Goal: Task Accomplishment & Management: Manage account settings

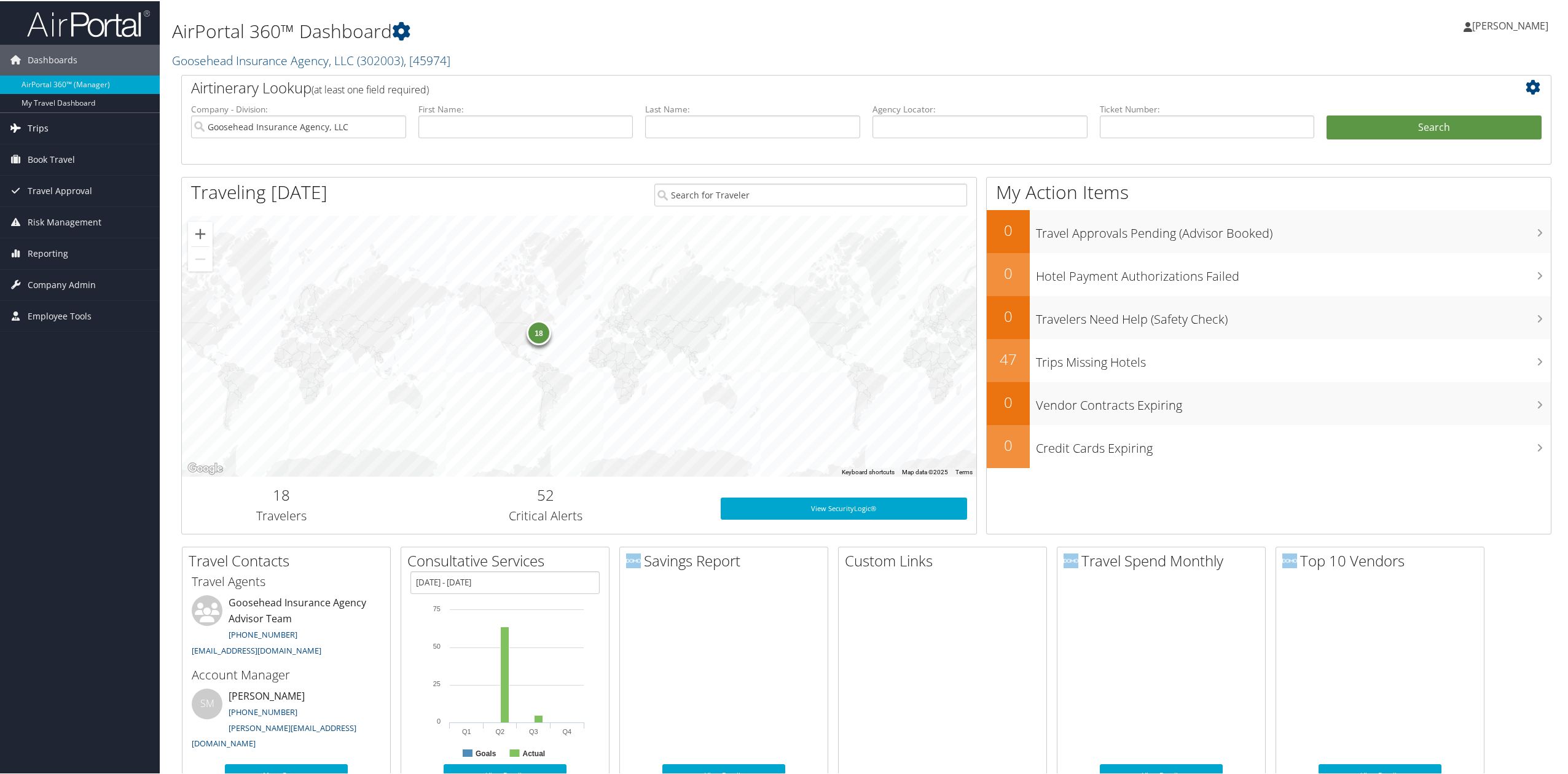
click at [52, 131] on link "Trips" at bounding box center [79, 126] width 159 height 31
click at [55, 170] on link "Current/Future Trips" at bounding box center [79, 170] width 159 height 18
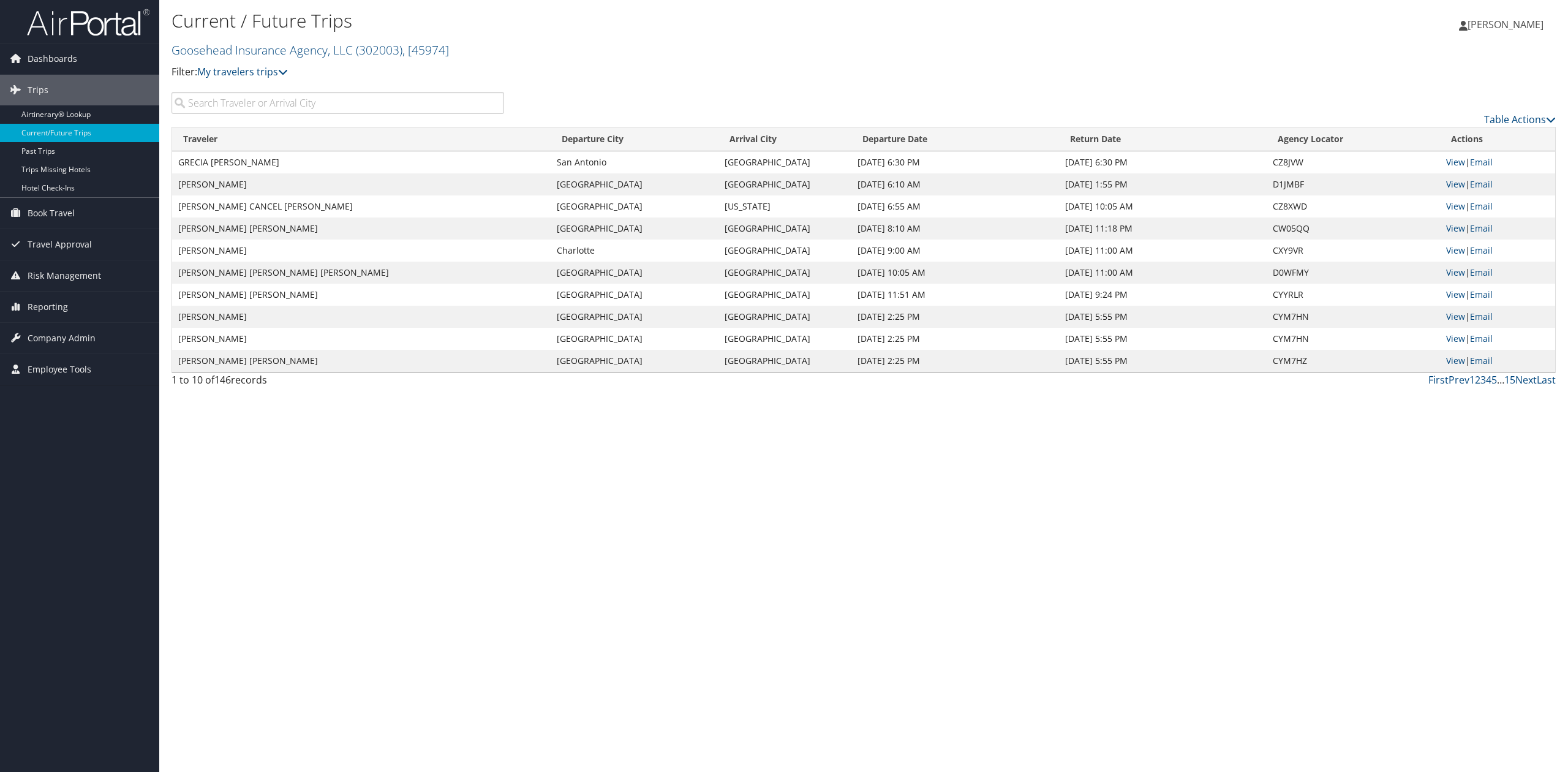
click at [336, 104] on input "search" at bounding box center [338, 103] width 333 height 22
paste input "Beebe"
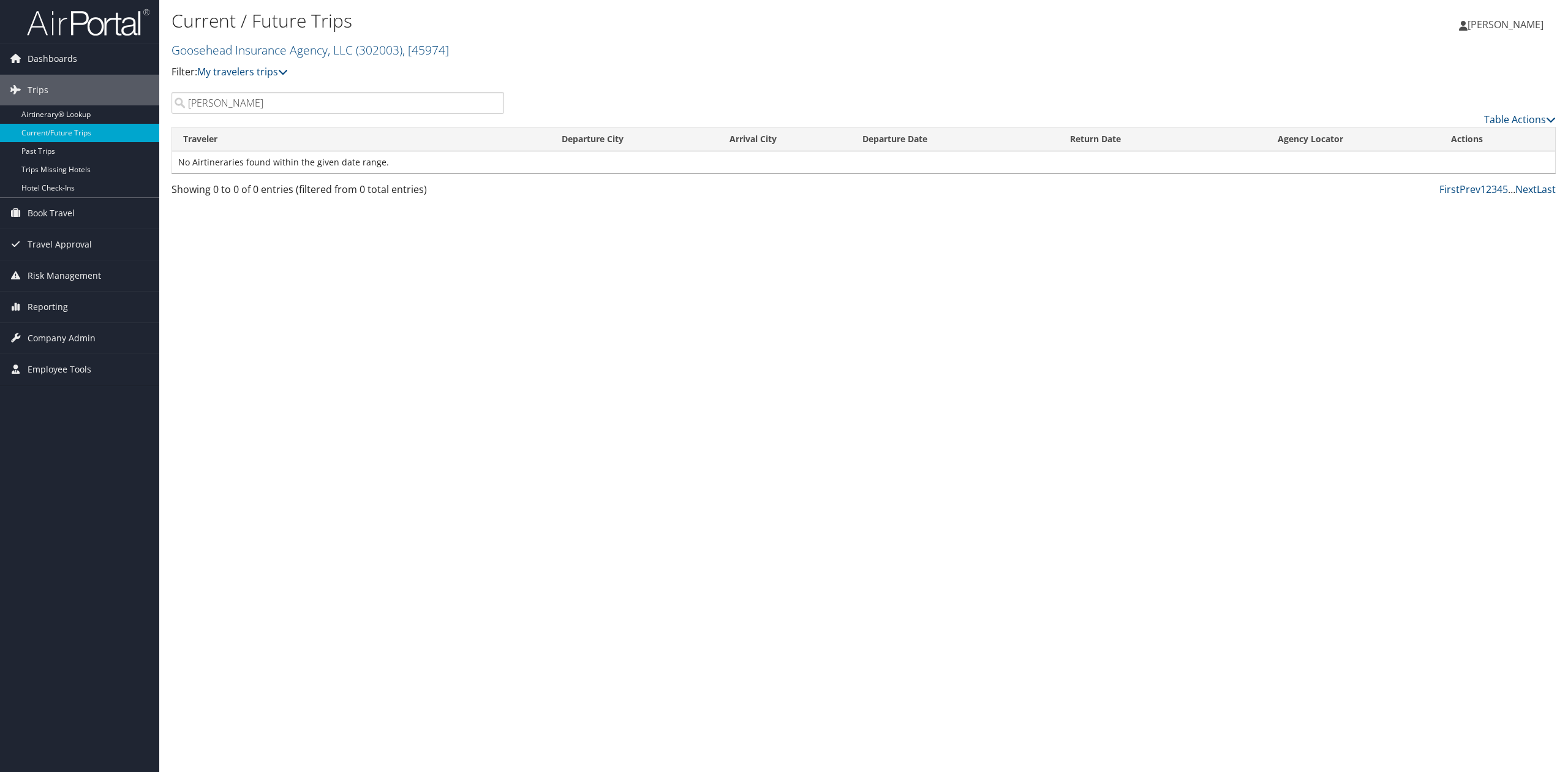
click at [336, 104] on input "Beebe" at bounding box center [338, 103] width 333 height 22
click at [311, 101] on input "colton" at bounding box center [338, 103] width 333 height 22
type input "zoe"
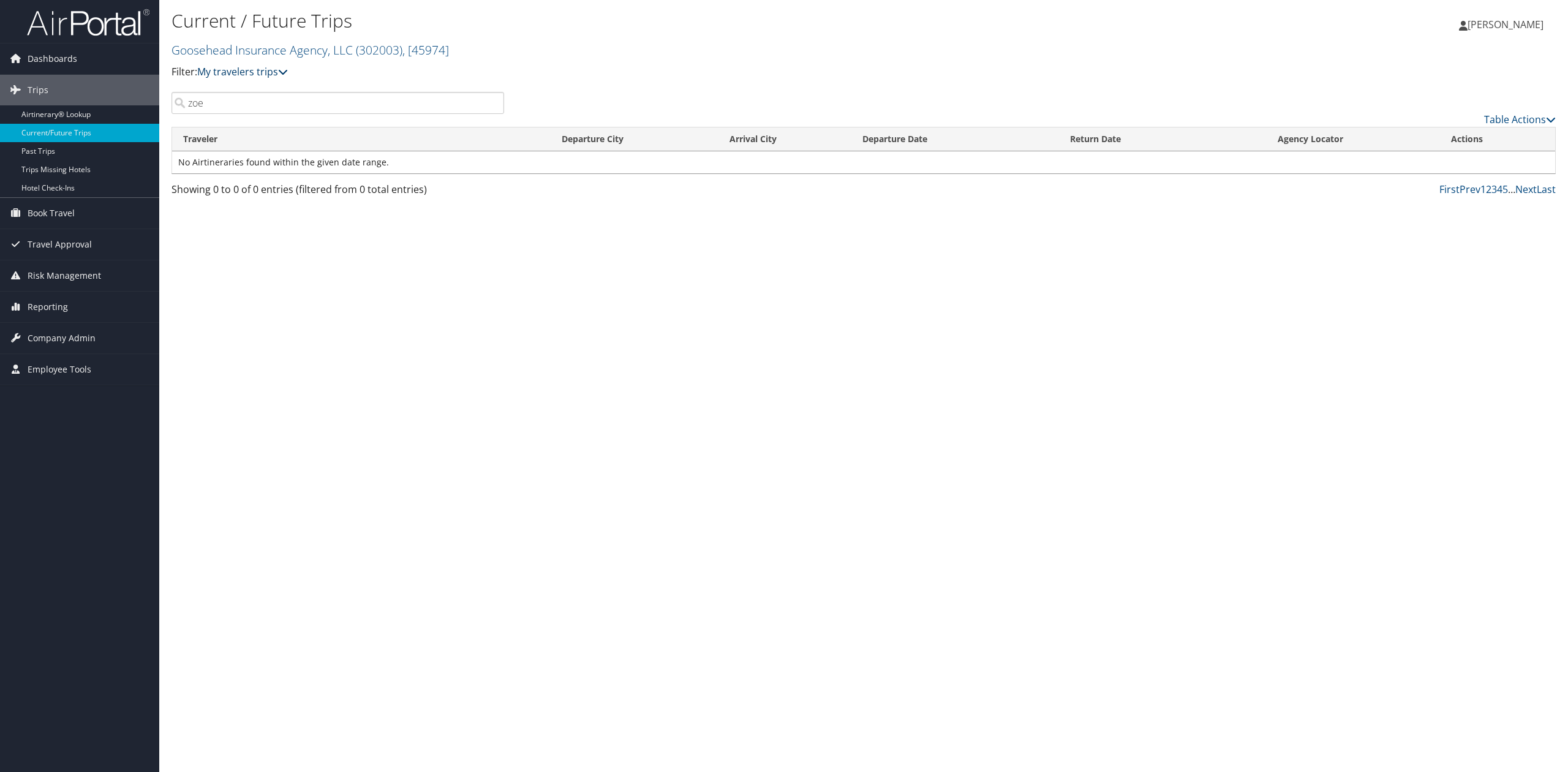
click at [288, 76] on icon at bounding box center [283, 72] width 10 height 10
click at [267, 93] on input "zoe" at bounding box center [338, 103] width 333 height 22
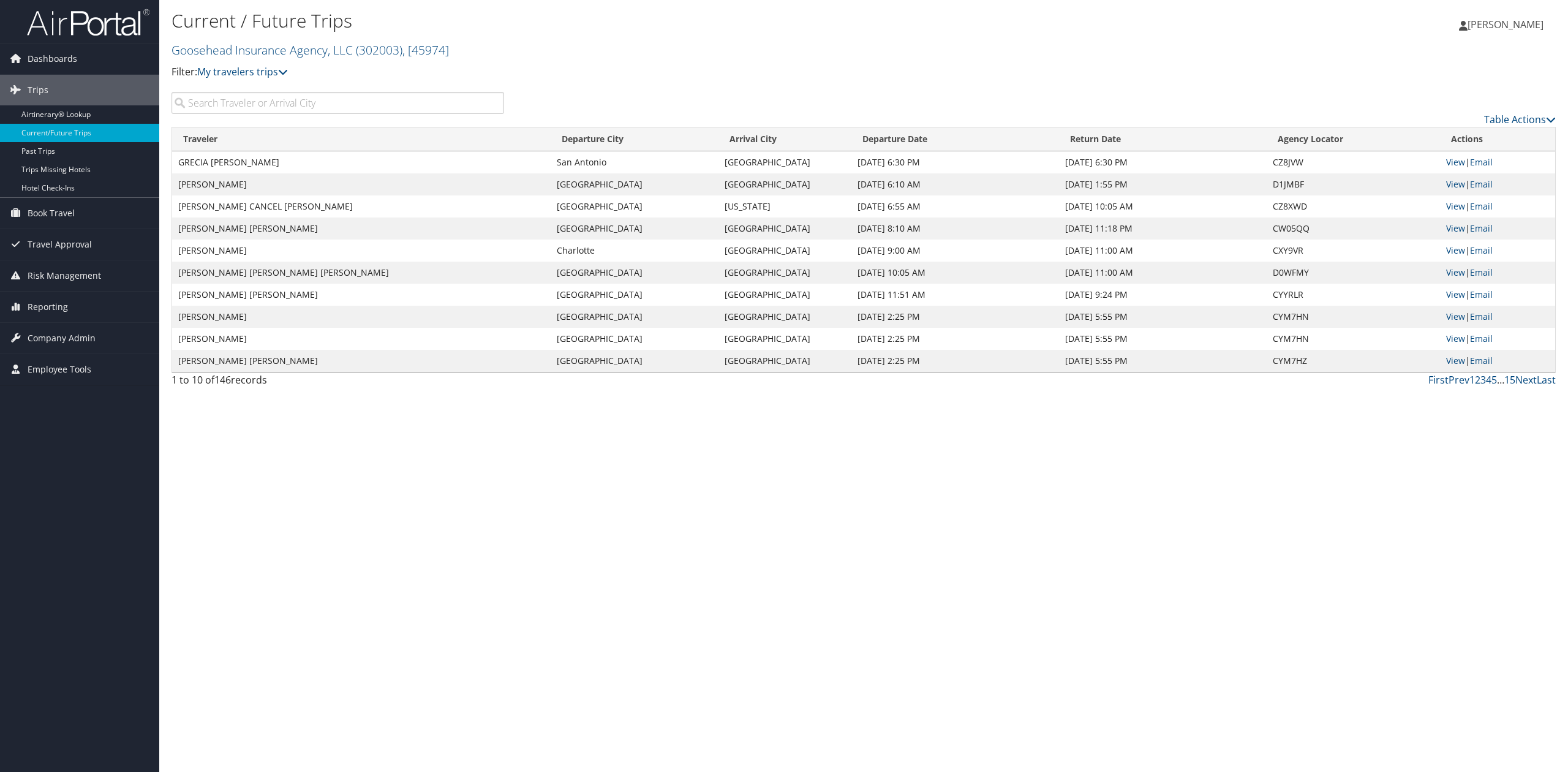
click at [314, 102] on input "search" at bounding box center [338, 103] width 333 height 22
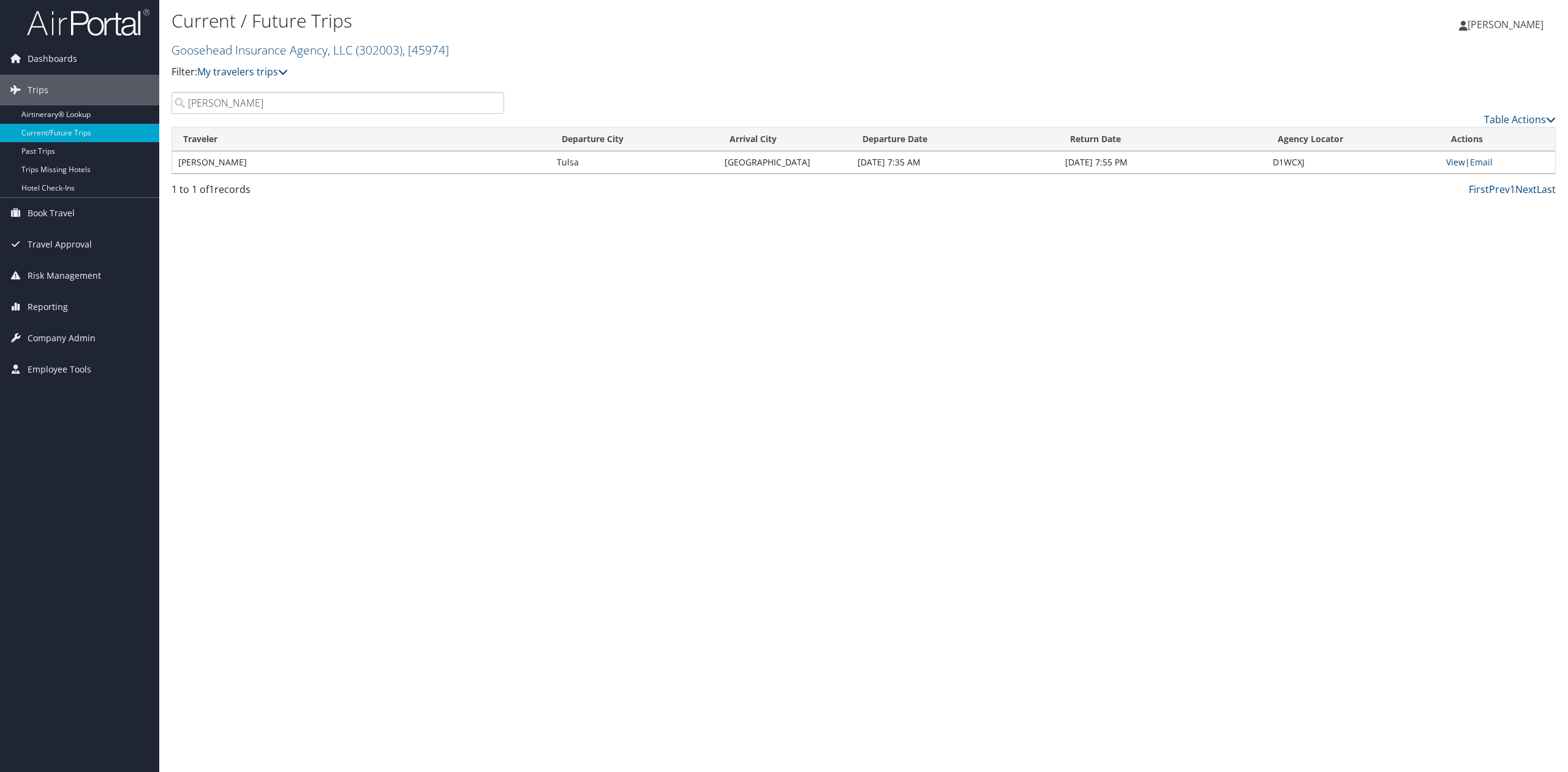
click at [295, 102] on input "blum" at bounding box center [338, 103] width 333 height 22
click at [278, 92] on input "kalua" at bounding box center [338, 103] width 333 height 22
click at [250, 99] on input "kalua" at bounding box center [338, 103] width 333 height 22
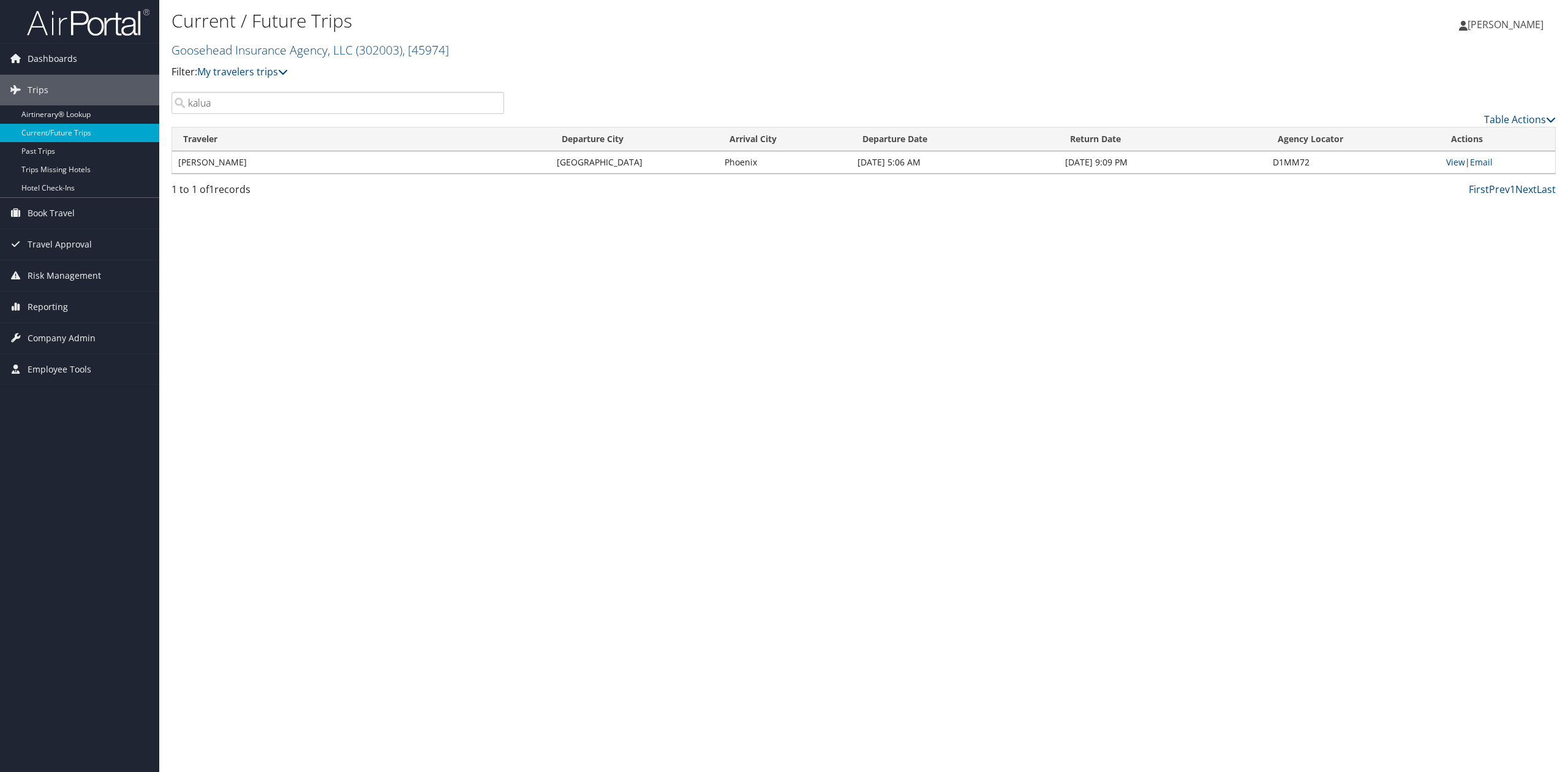
click at [250, 99] on input "kalua" at bounding box center [338, 103] width 333 height 22
type input "bee"
click at [61, 216] on span "Book Travel" at bounding box center [50, 213] width 47 height 31
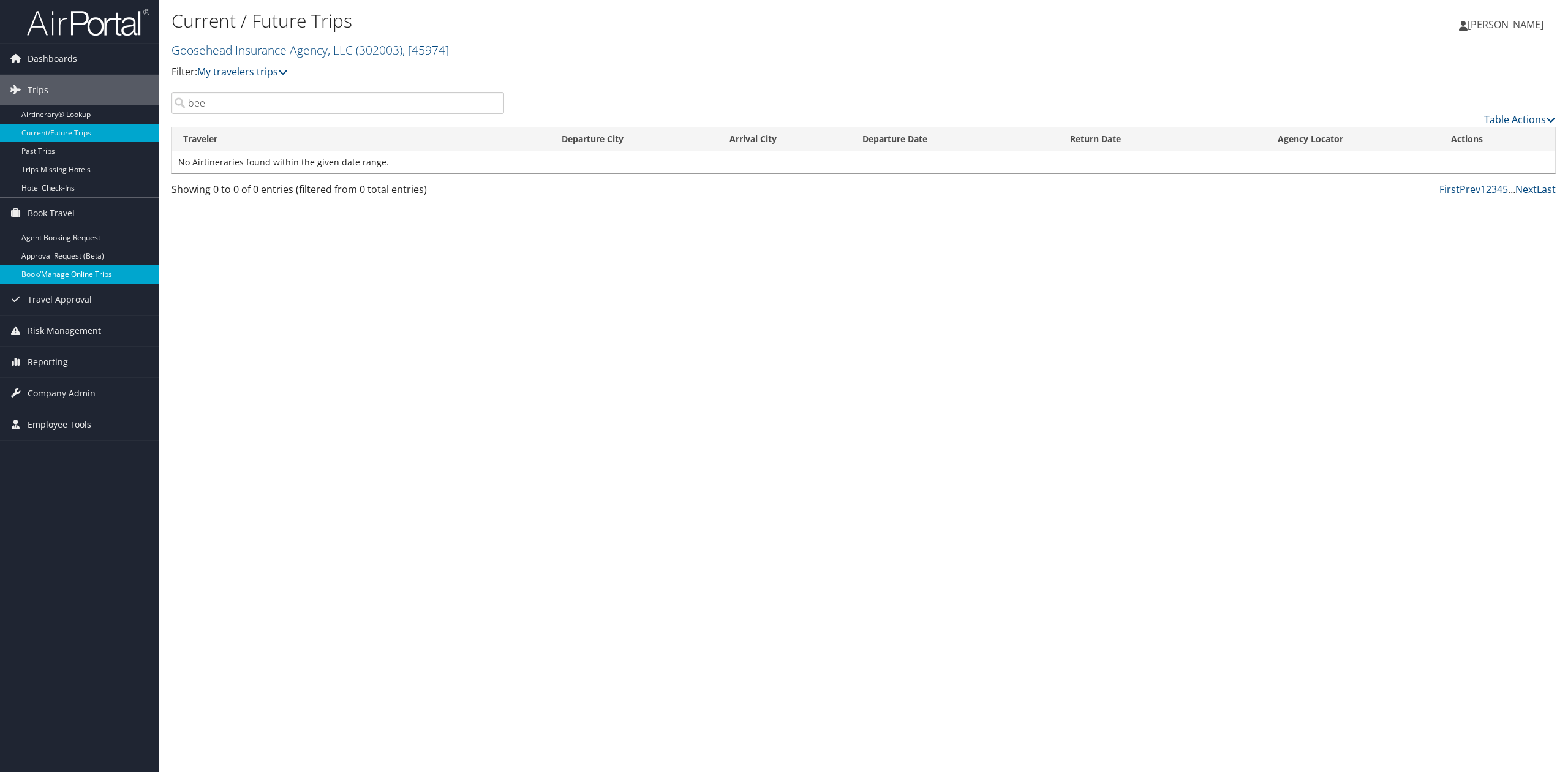
click at [57, 273] on link "Book/Manage Online Trips" at bounding box center [79, 274] width 159 height 18
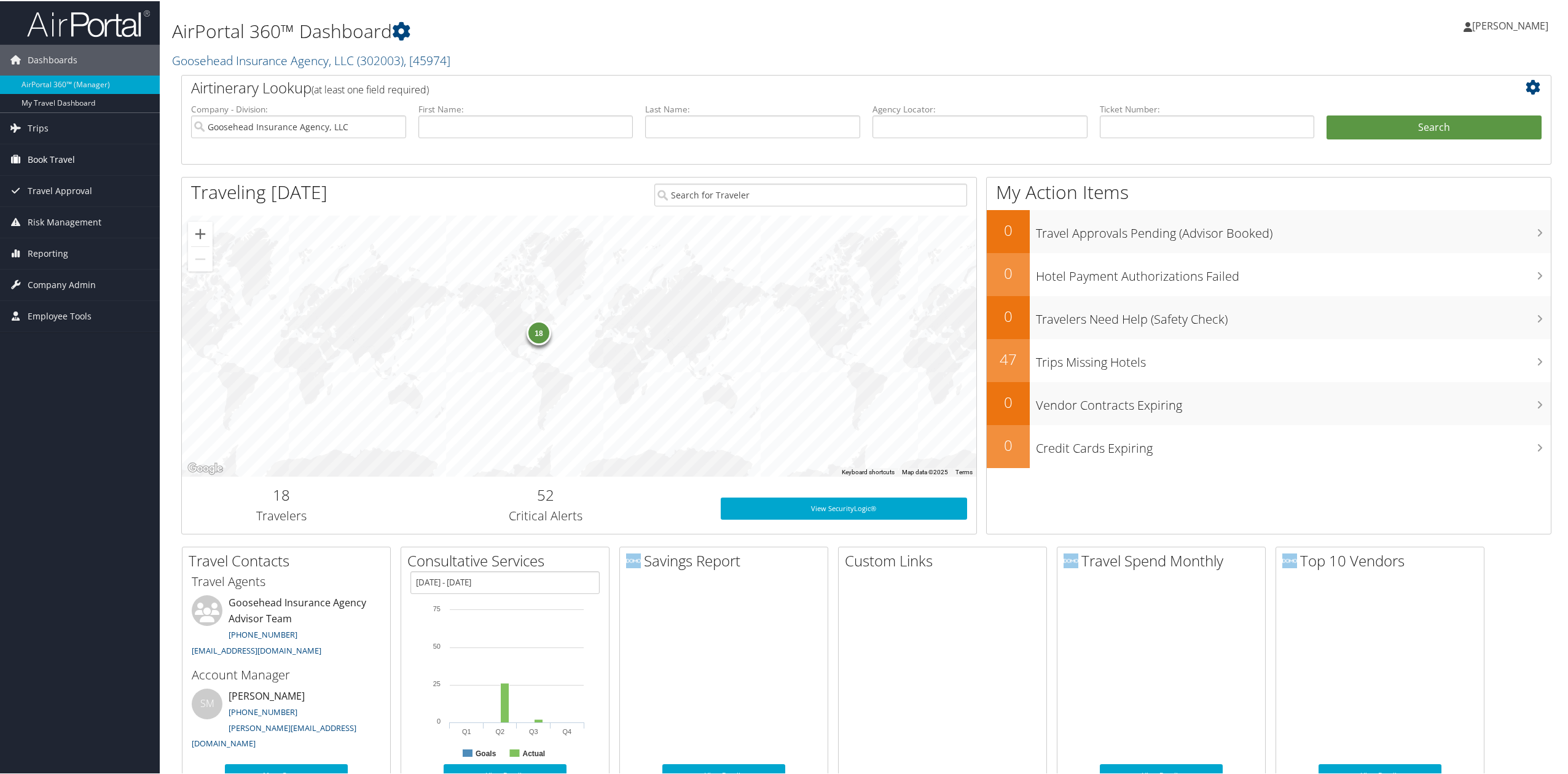
drag, startPoint x: 53, startPoint y: 161, endPoint x: 79, endPoint y: 168, distance: 26.9
click at [53, 161] on span "Book Travel" at bounding box center [51, 158] width 47 height 31
click at [45, 224] on link "Book/Manage Online Trips" at bounding box center [79, 219] width 159 height 18
click at [50, 125] on link "Trips" at bounding box center [79, 126] width 159 height 31
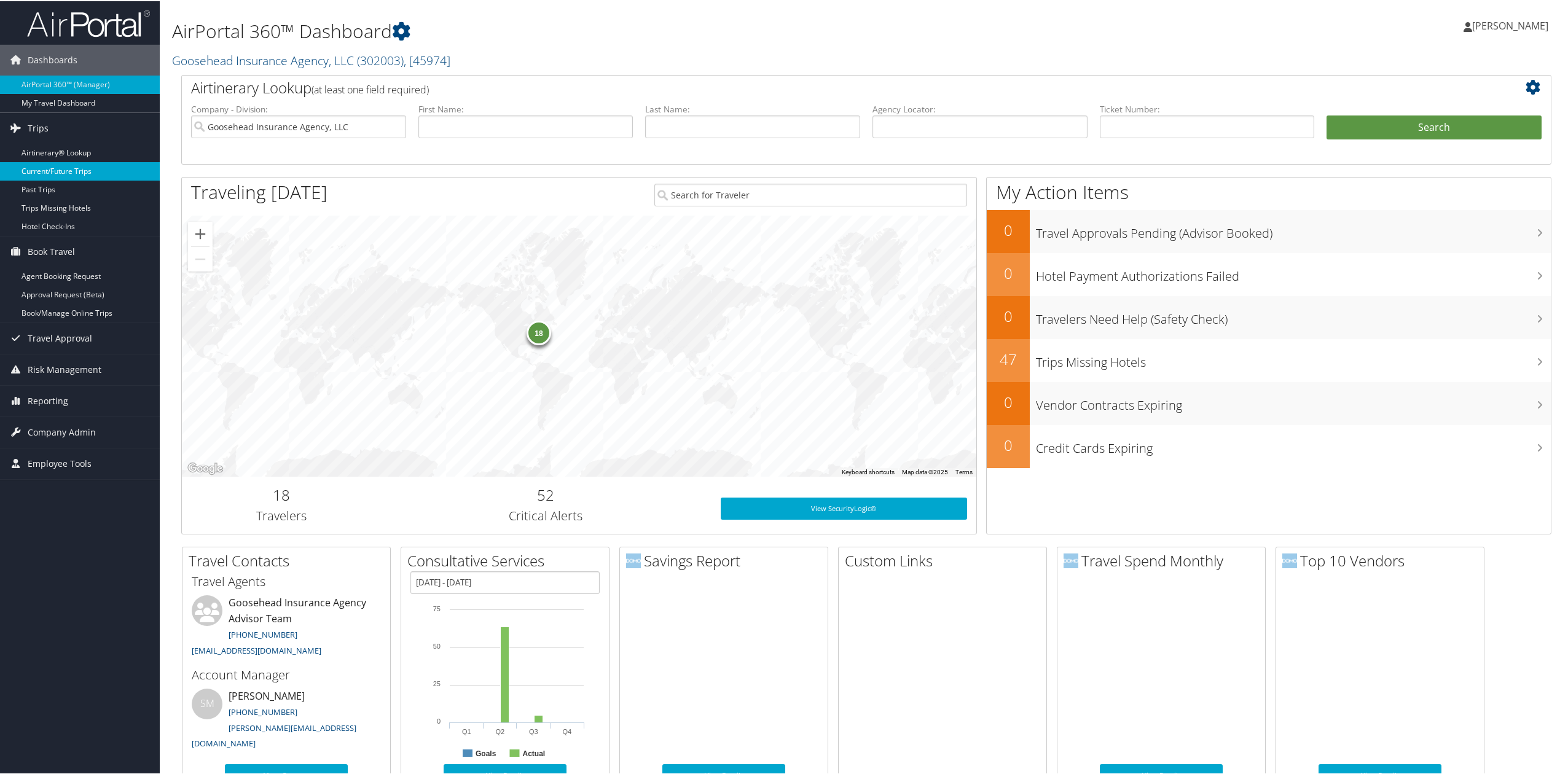
click at [60, 170] on link "Current/Future Trips" at bounding box center [79, 170] width 159 height 18
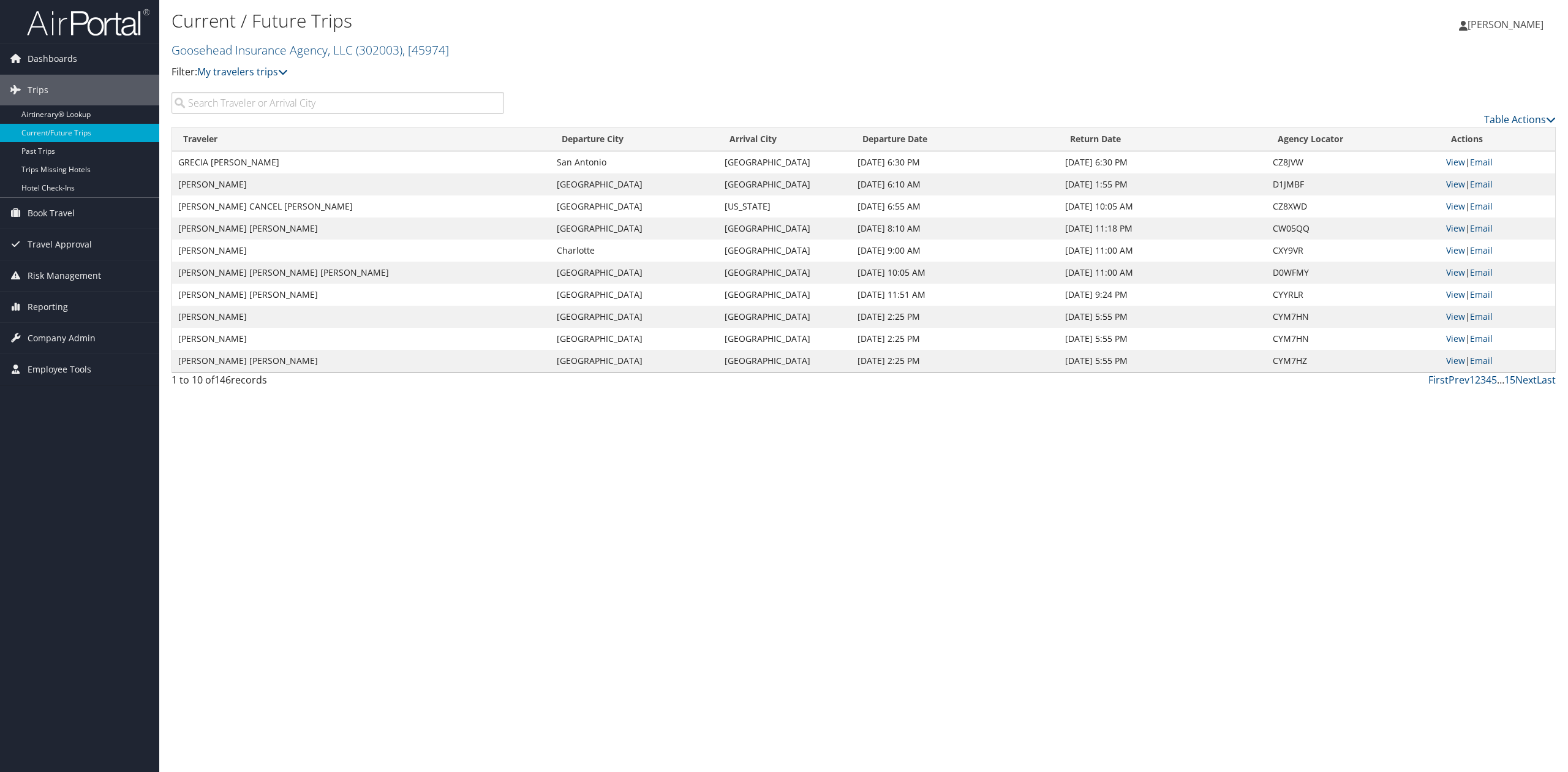
click at [267, 99] on input "search" at bounding box center [338, 103] width 333 height 22
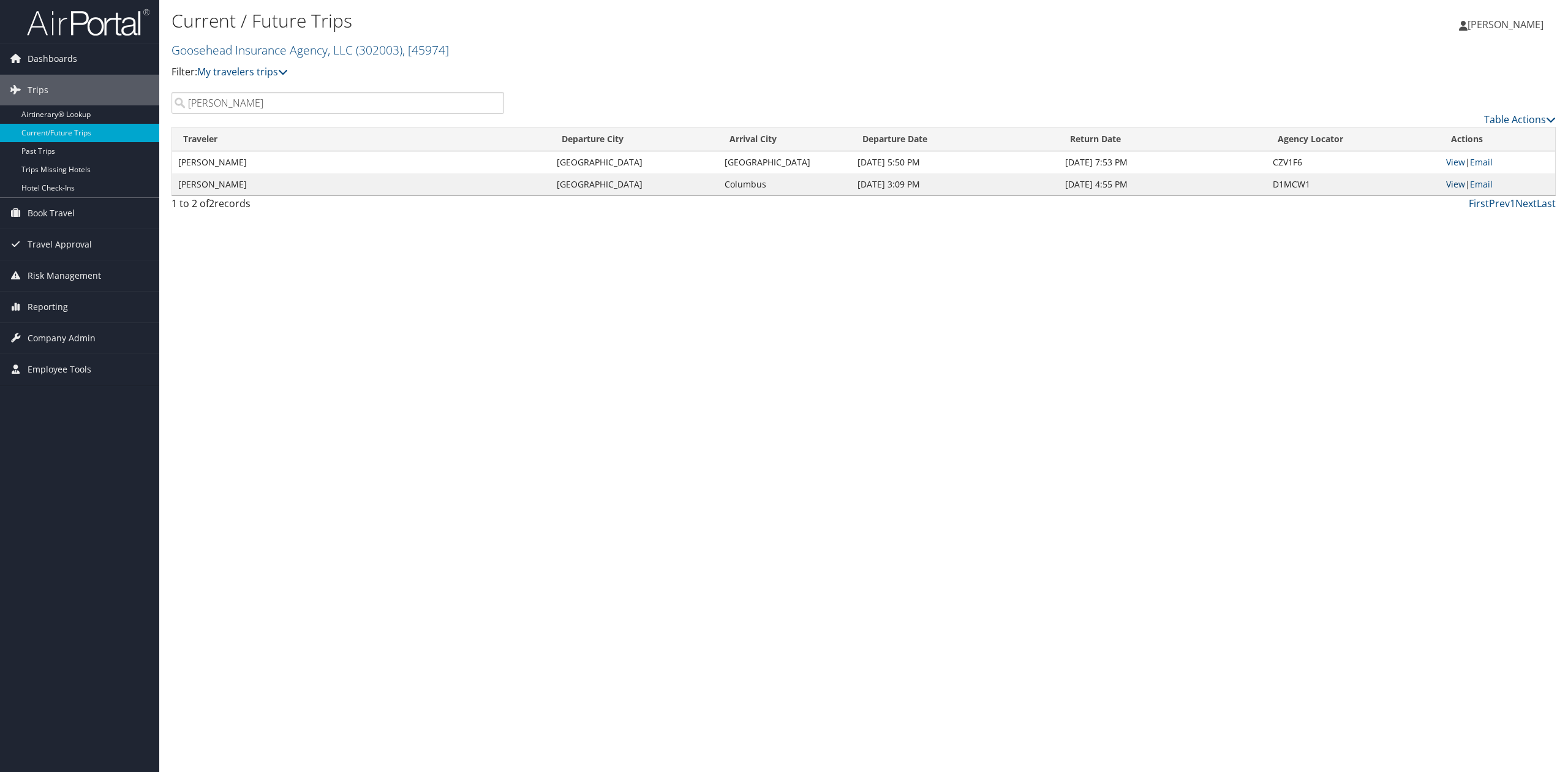
type input "[PERSON_NAME]"
click at [1455, 183] on link "View" at bounding box center [1455, 183] width 19 height 12
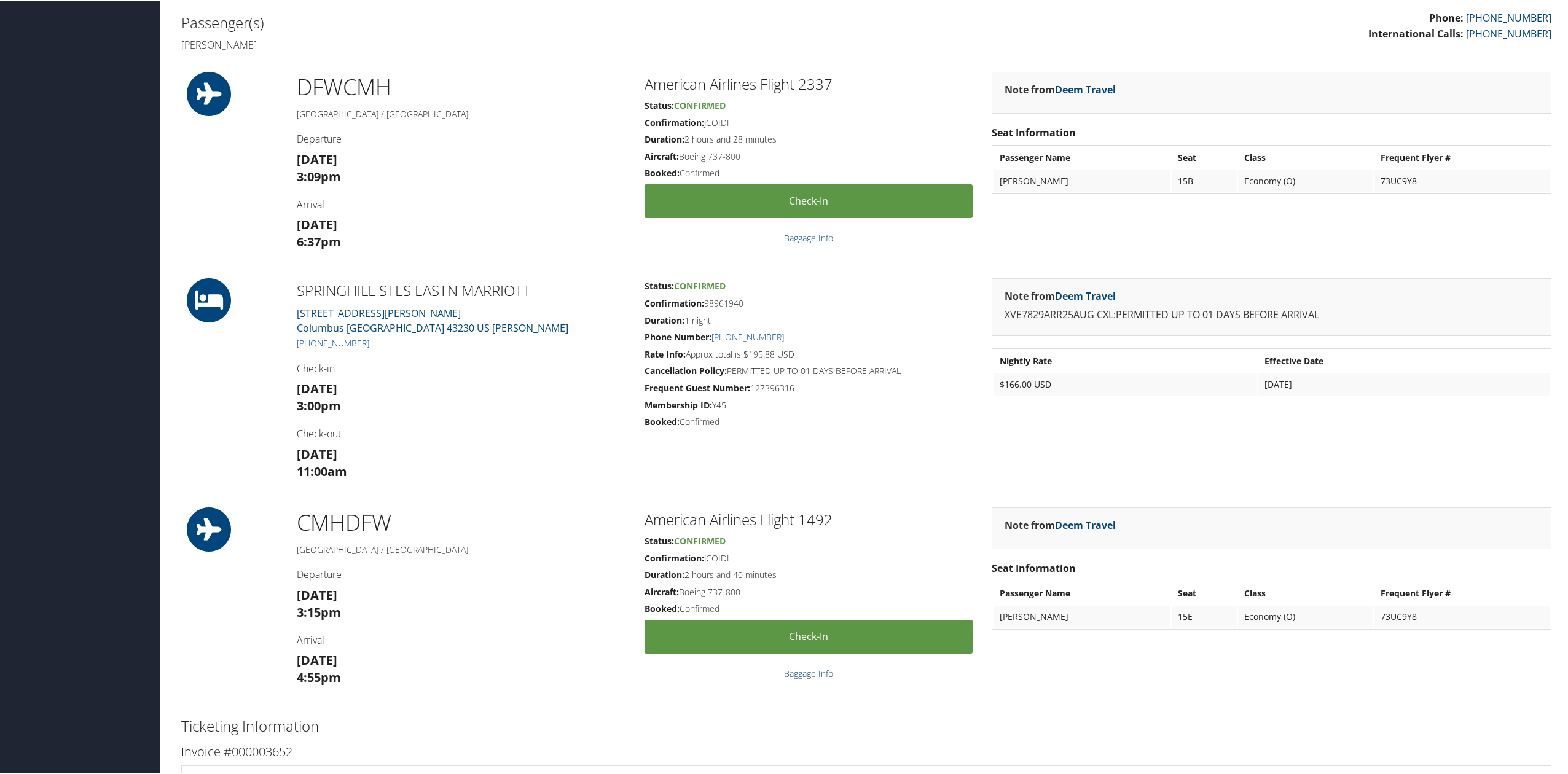
scroll to position [328, 0]
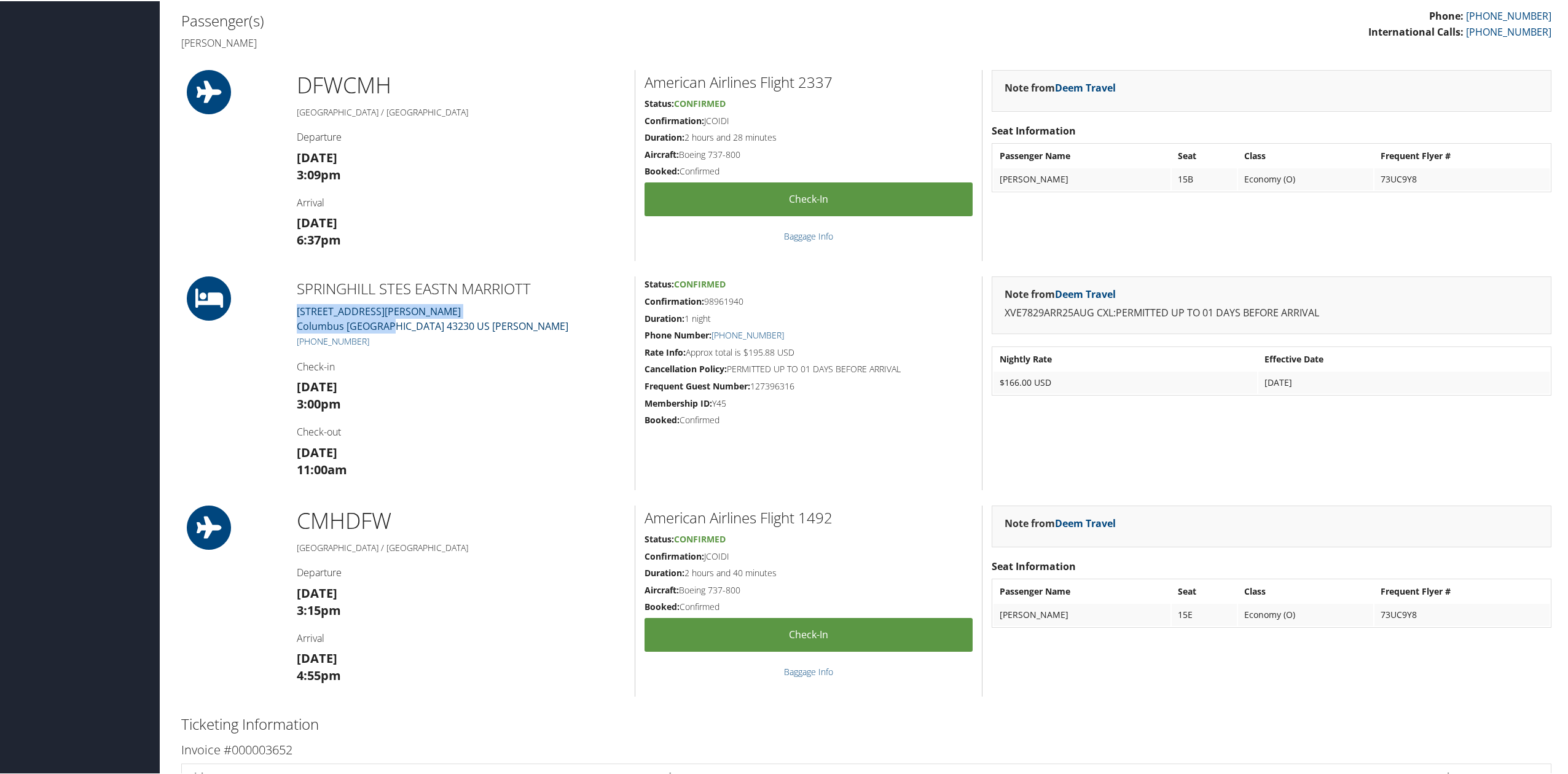
drag, startPoint x: 287, startPoint y: 310, endPoint x: 389, endPoint y: 328, distance: 103.6
click at [389, 328] on div "SPRINGHILL STES EASTN MARRIOTT 4048 MORSE RD Columbus OH 43230 US Frankl +1 (61…" at bounding box center [460, 382] width 347 height 214
copy link "4048 MORSE RD Columbus OH 43230"
click at [300, 284] on h2 "SPRINGHILL STES EASTN MARRIOTT" at bounding box center [461, 287] width 328 height 21
drag, startPoint x: 296, startPoint y: 283, endPoint x: 389, endPoint y: 327, distance: 102.9
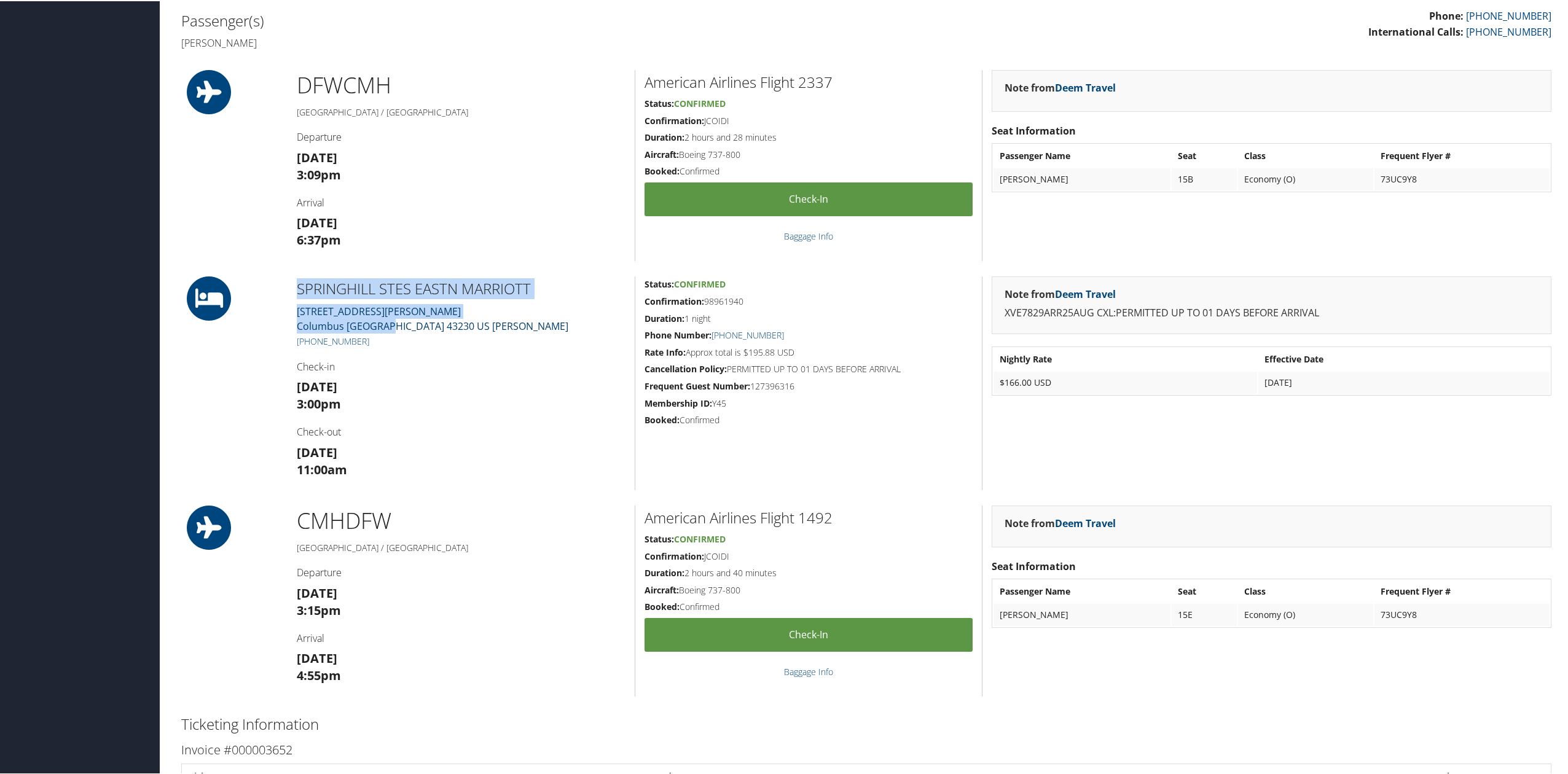
click at [389, 327] on div "SPRINGHILL STES EASTN MARRIOTT 4048 MORSE RD Columbus OH 43230 US Frankl +1 (61…" at bounding box center [460, 382] width 347 height 214
copy div "SPRINGHILL STES EASTN MARRIOTT 4048 MORSE RD Columbus OH 43230"
drag, startPoint x: 537, startPoint y: 440, endPoint x: 536, endPoint y: 430, distance: 10.0
click at [537, 440] on div "SPRINGHILL STES EASTN MARRIOTT 4048 MORSE RD Columbus OH 43230 US Frankl +1 (61…" at bounding box center [460, 382] width 347 height 214
click at [534, 405] on h3 "Mon 25 Aug 3:00pm" at bounding box center [461, 394] width 328 height 34
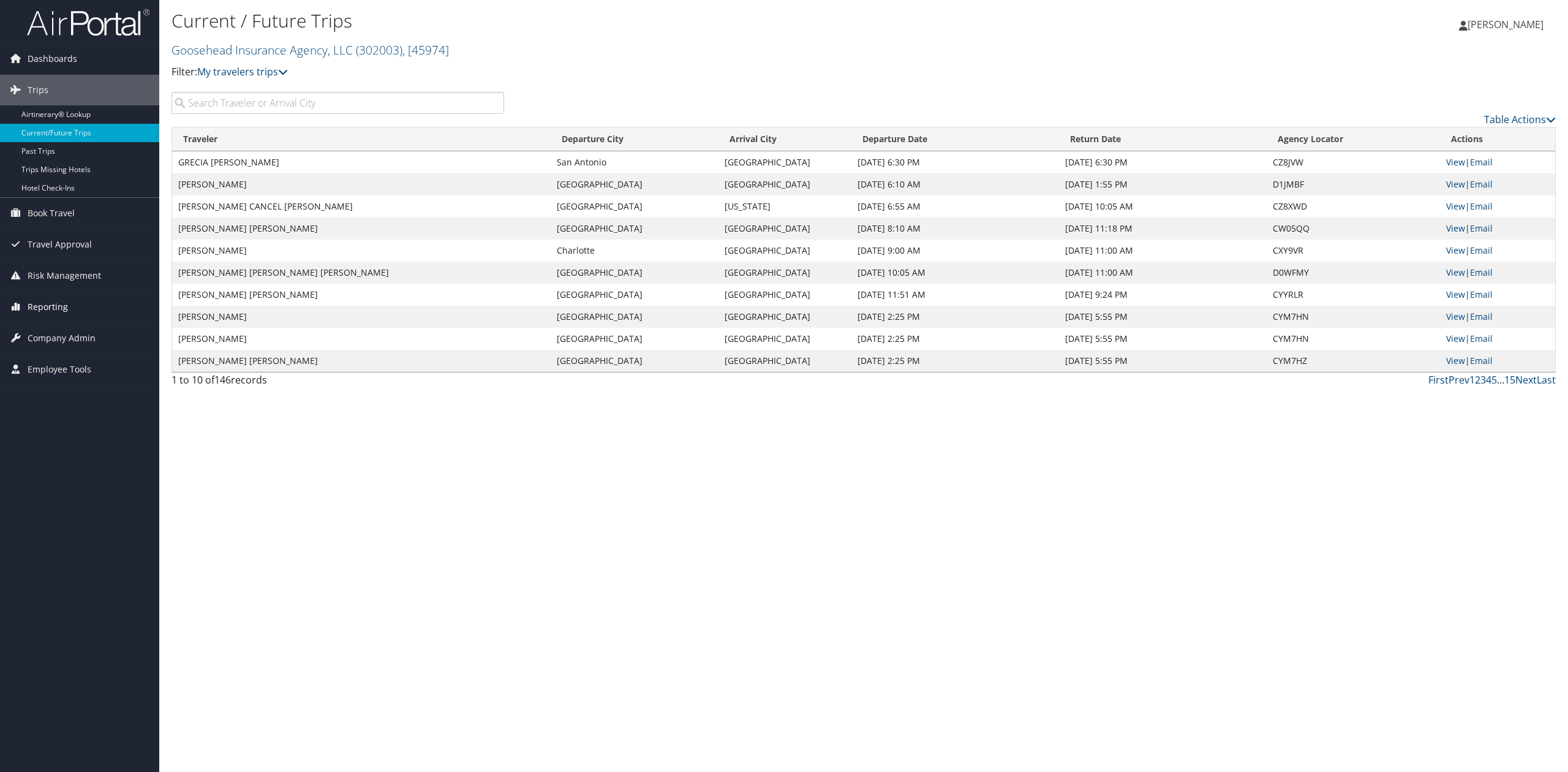
click at [50, 308] on span "Reporting" at bounding box center [47, 306] width 40 height 31
click at [37, 408] on link "Domo" at bounding box center [79, 404] width 159 height 18
click at [346, 106] on input "search" at bounding box center [338, 103] width 333 height 22
paste input "[PERSON_NAME]"
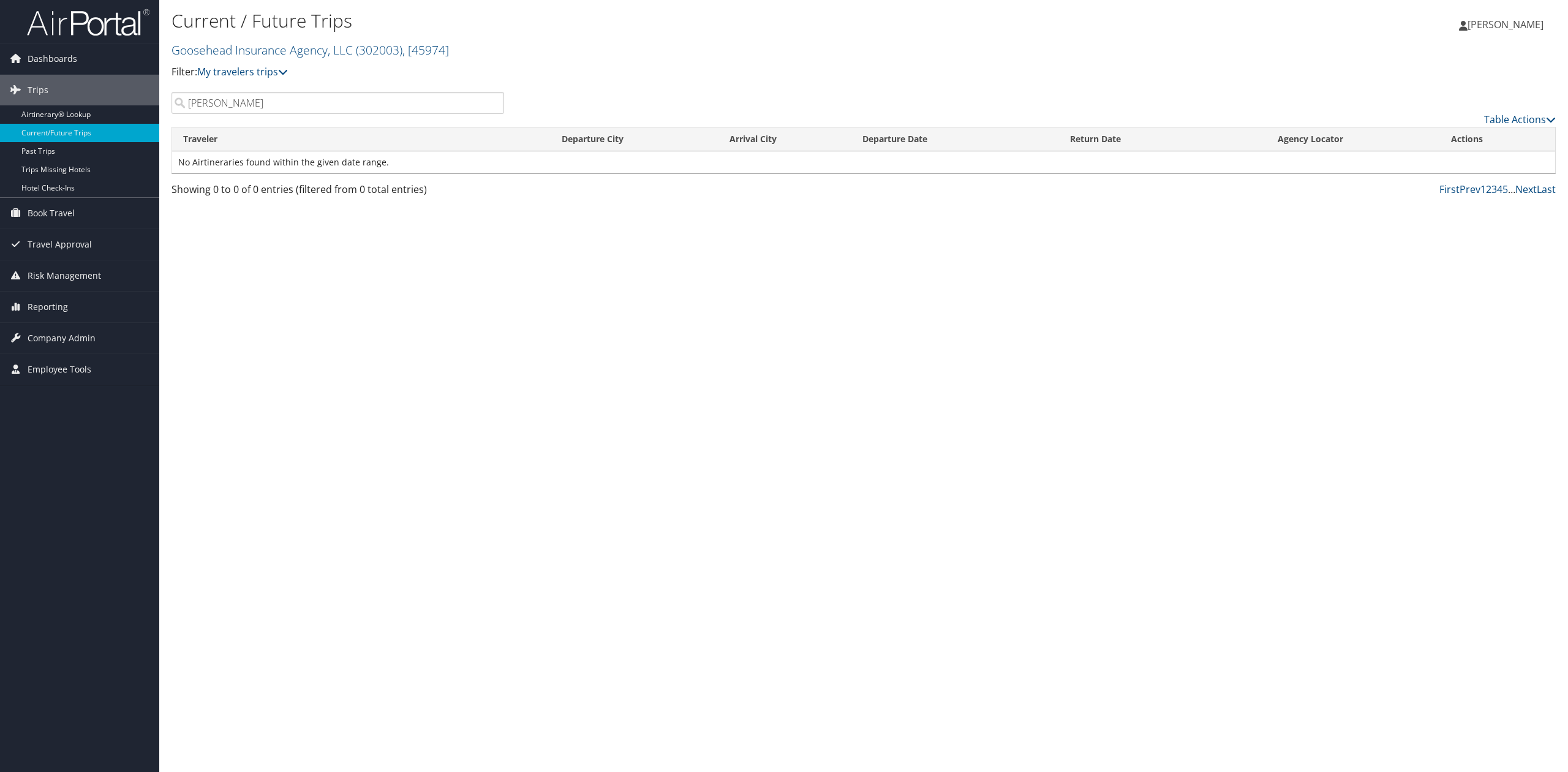
type input "[PERSON_NAME]"
click at [63, 336] on span "Company Admin" at bounding box center [61, 338] width 68 height 31
click at [52, 415] on link "Users (Beta)" at bounding box center [79, 417] width 159 height 18
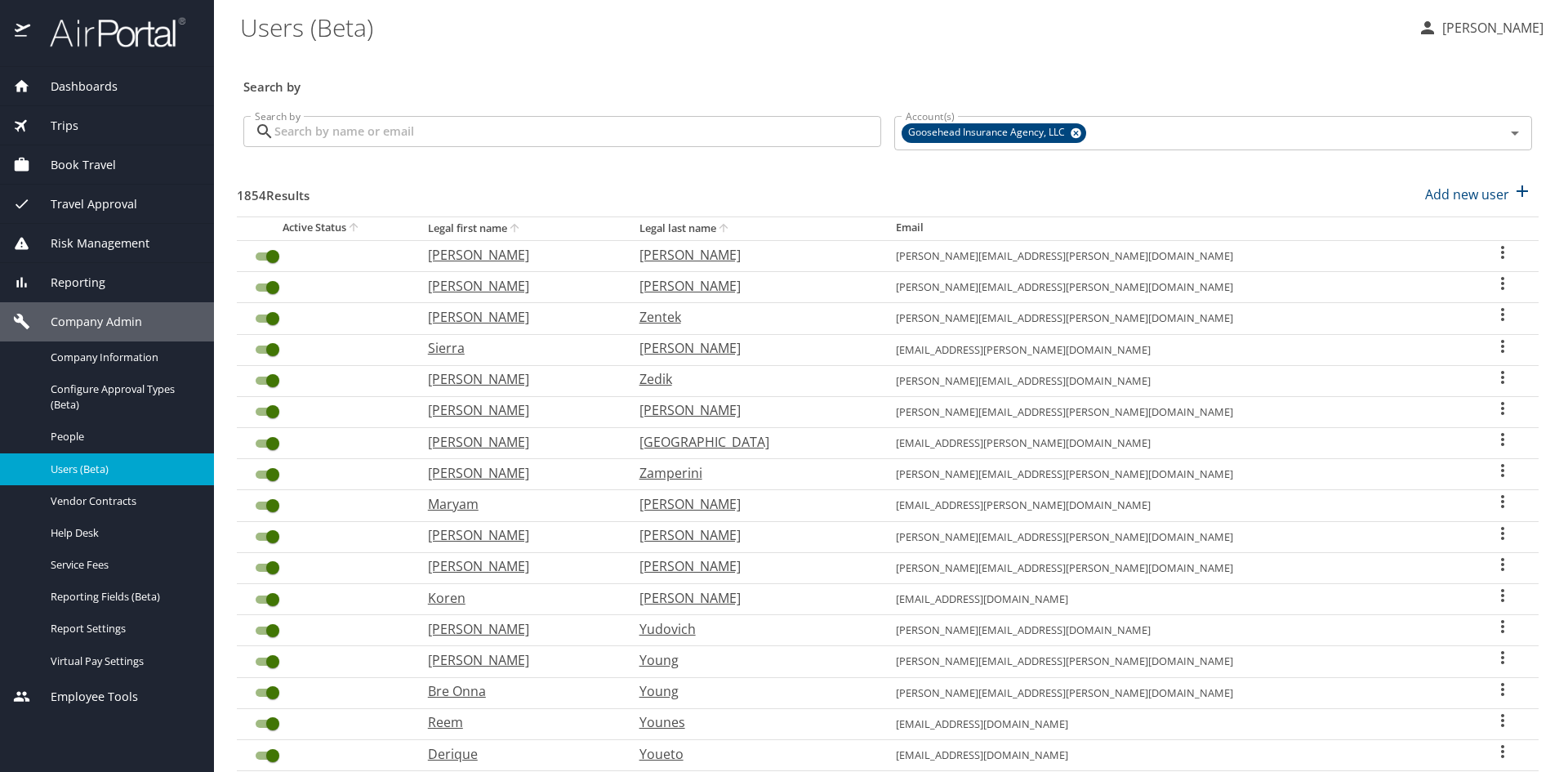
click at [546, 135] on input "Search by" at bounding box center [578, 132] width 607 height 31
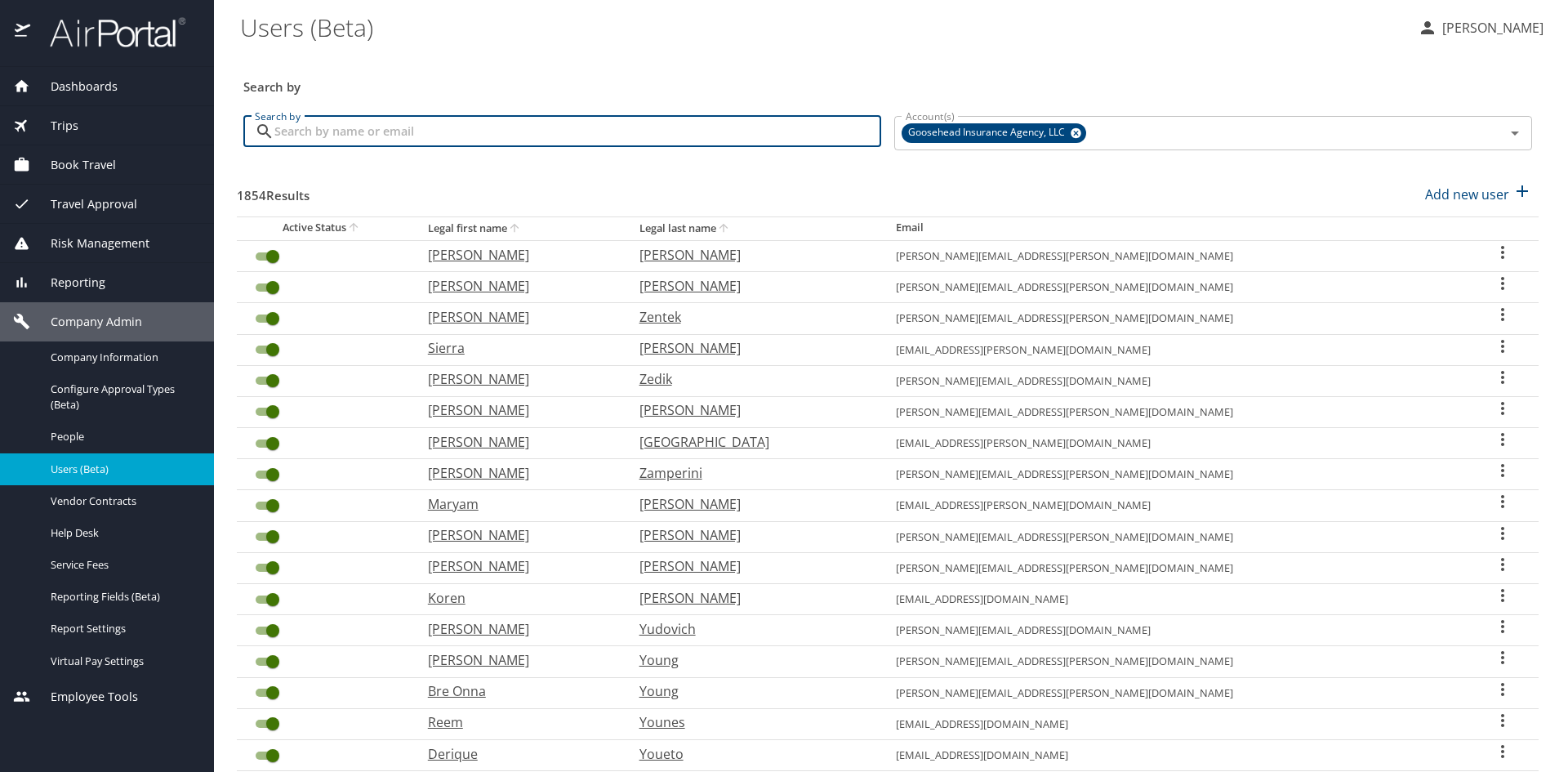
paste input "Madeline Davis"
type input "Madeline Davis"
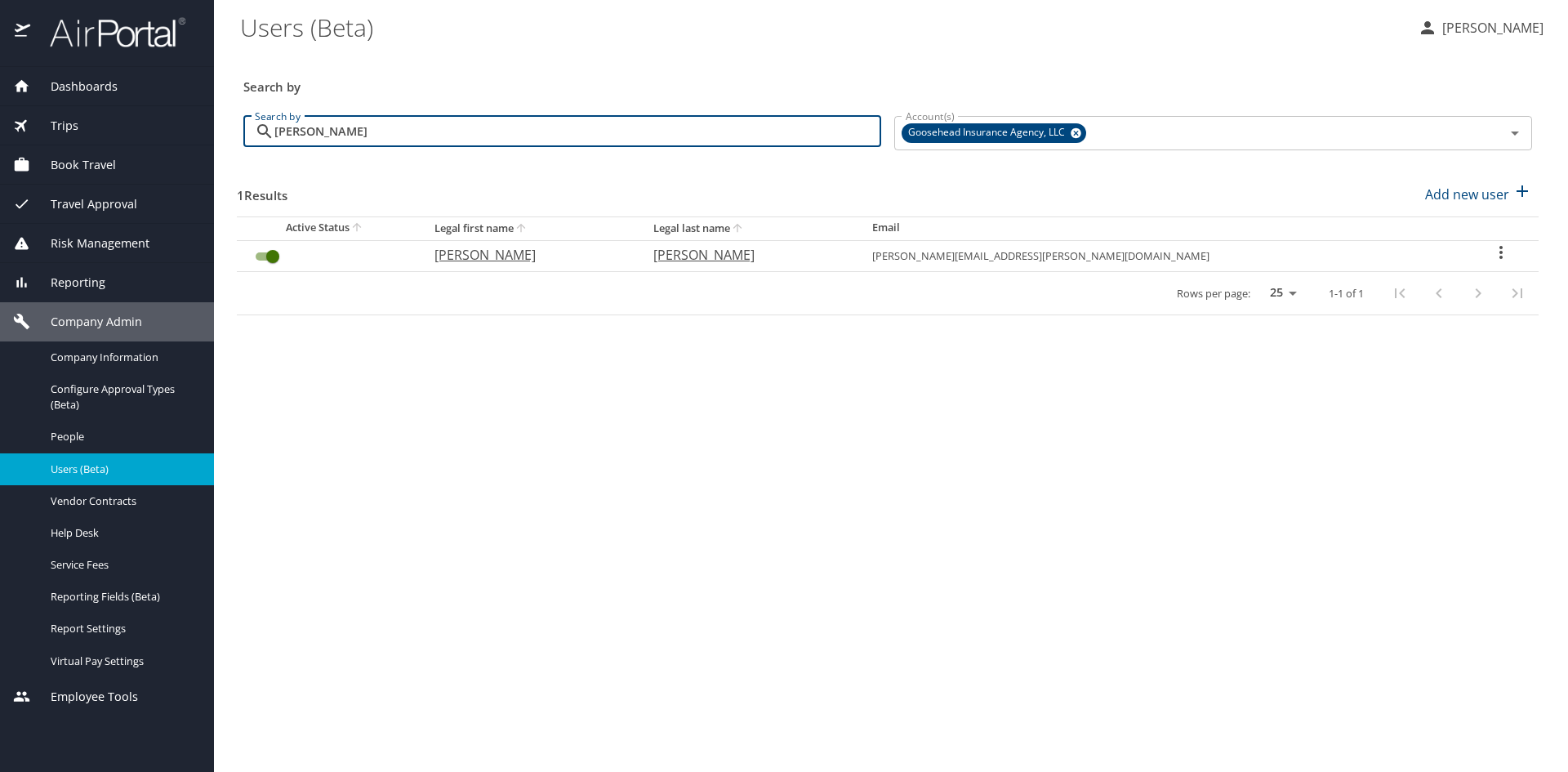
click at [90, 159] on span "Book Travel" at bounding box center [73, 165] width 85 height 18
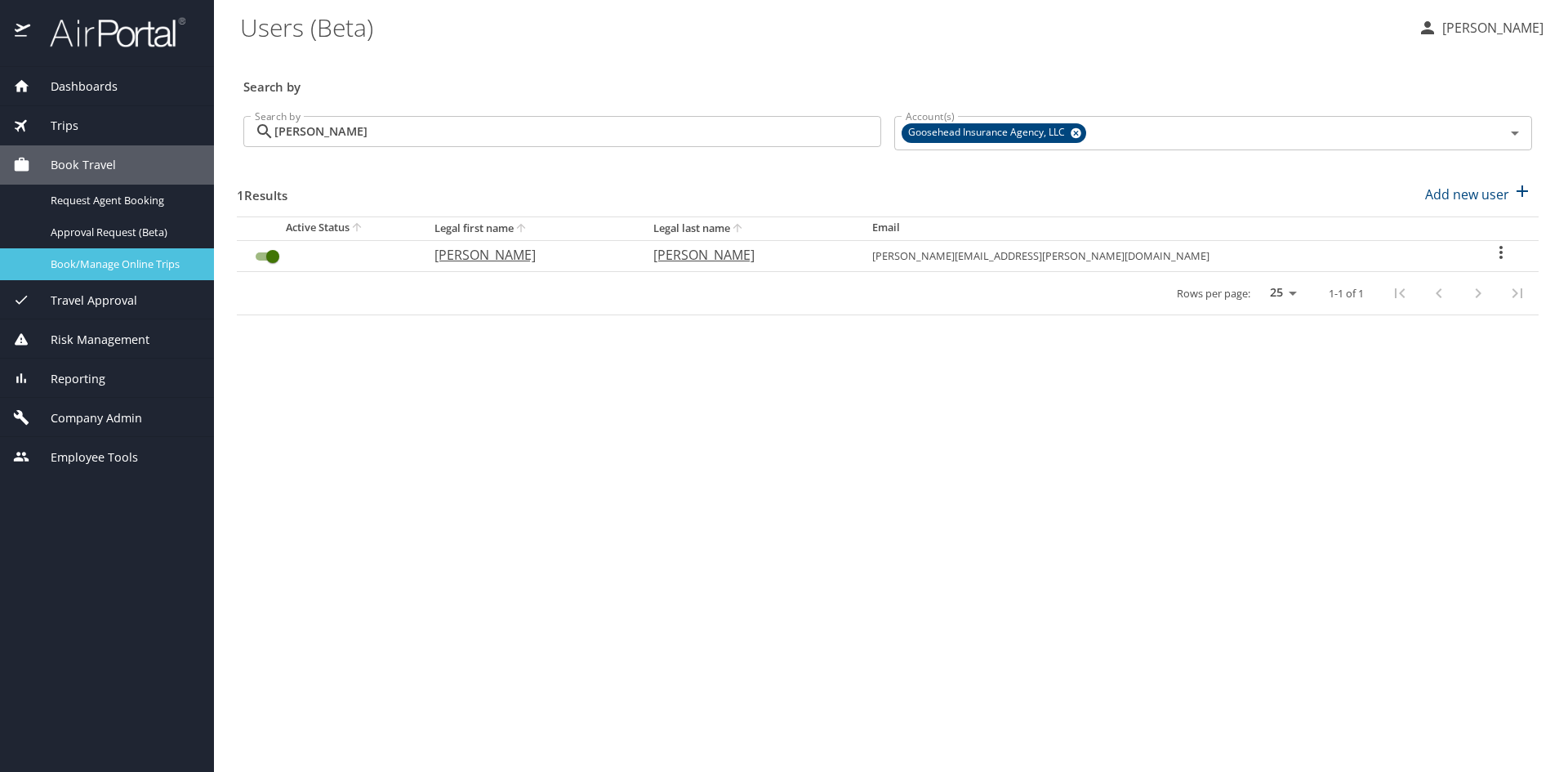
click at [112, 263] on span "Book/Manage Online Trips" at bounding box center [123, 264] width 144 height 15
click at [139, 419] on span "Company Admin" at bounding box center [85, 418] width 112 height 18
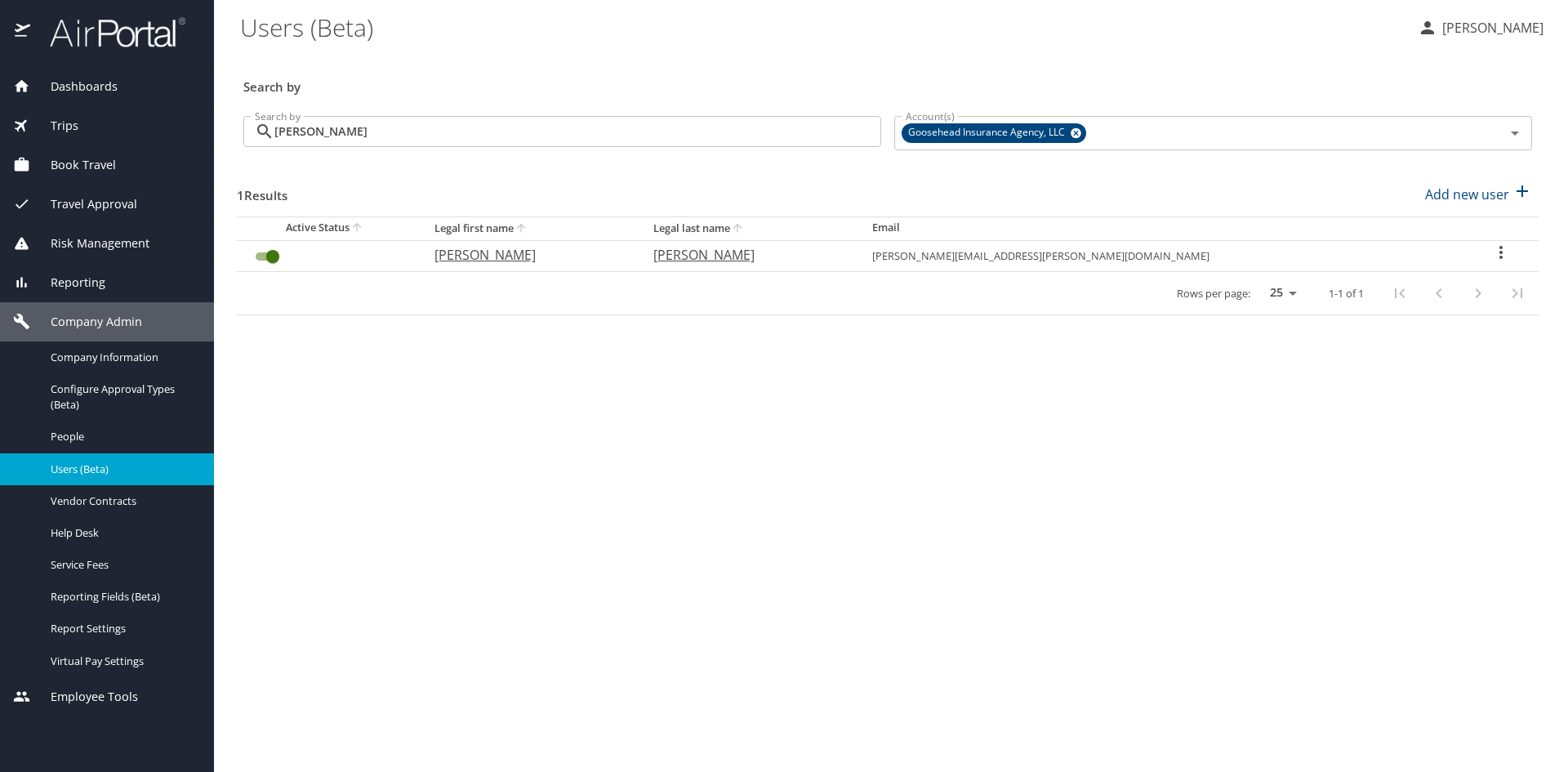
click at [111, 246] on span "Risk Management" at bounding box center [89, 244] width 119 height 18
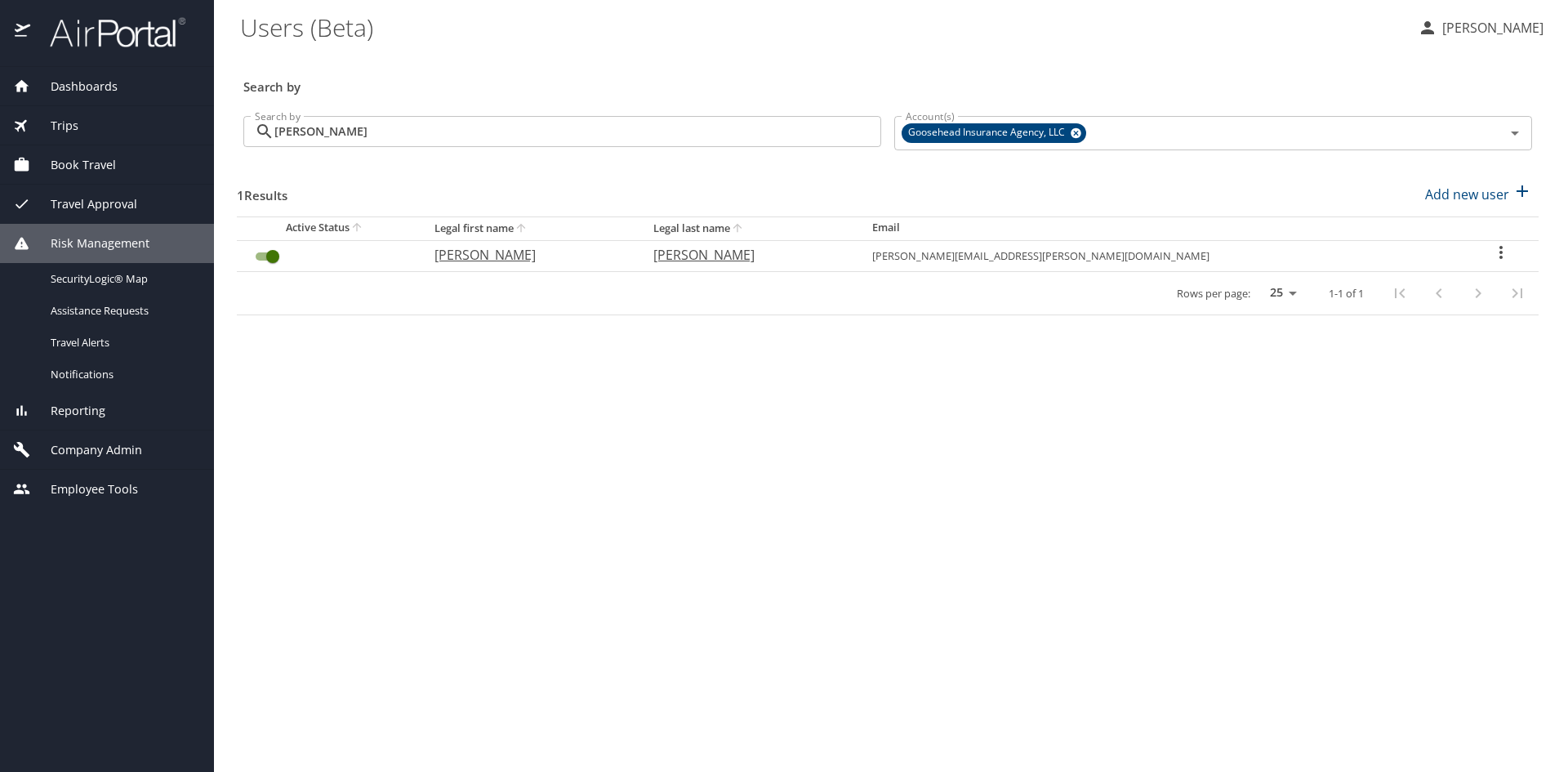
click at [90, 205] on span "Travel Approval" at bounding box center [84, 205] width 107 height 18
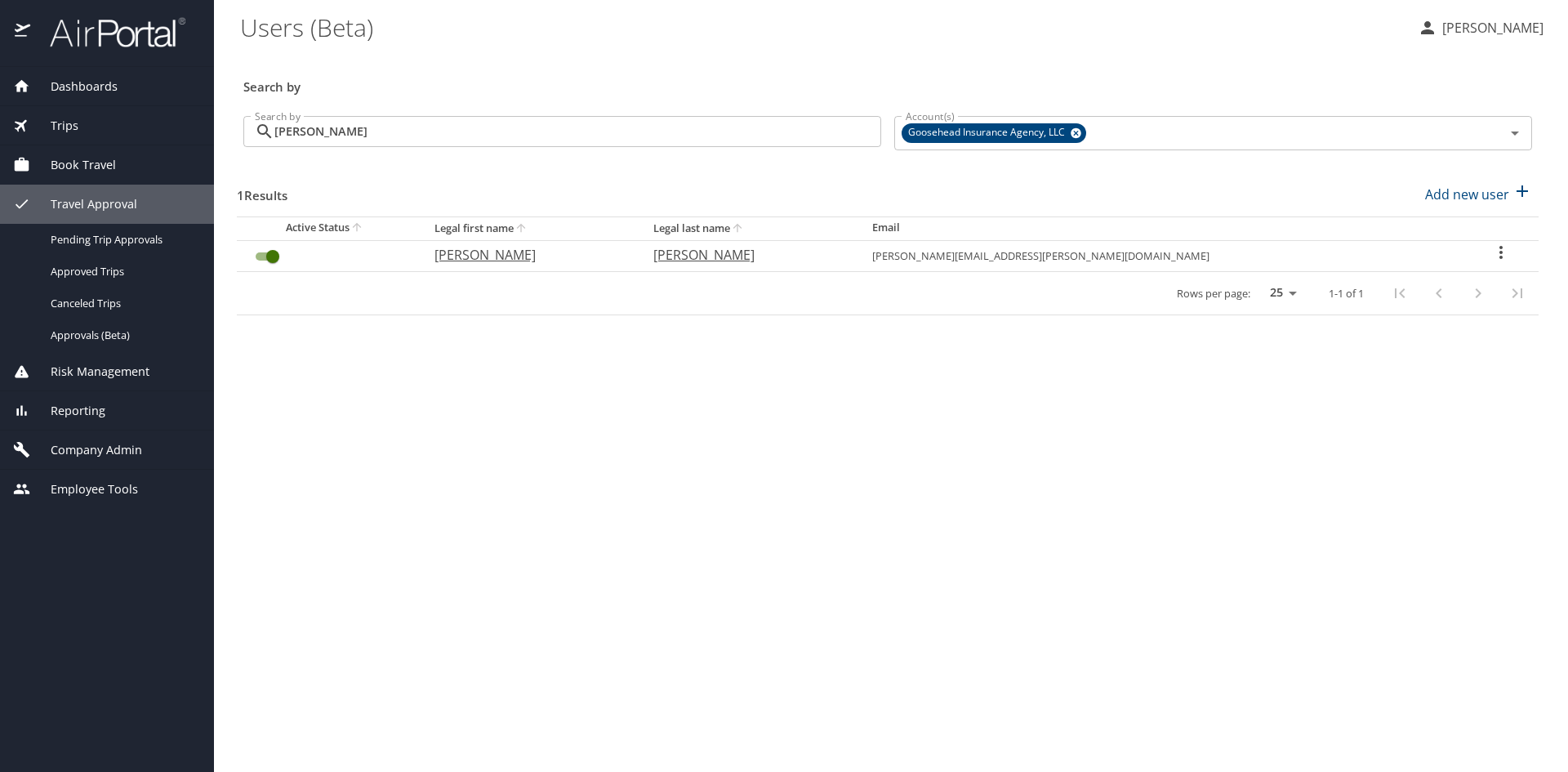
click at [76, 126] on span "Trips" at bounding box center [54, 125] width 48 height 18
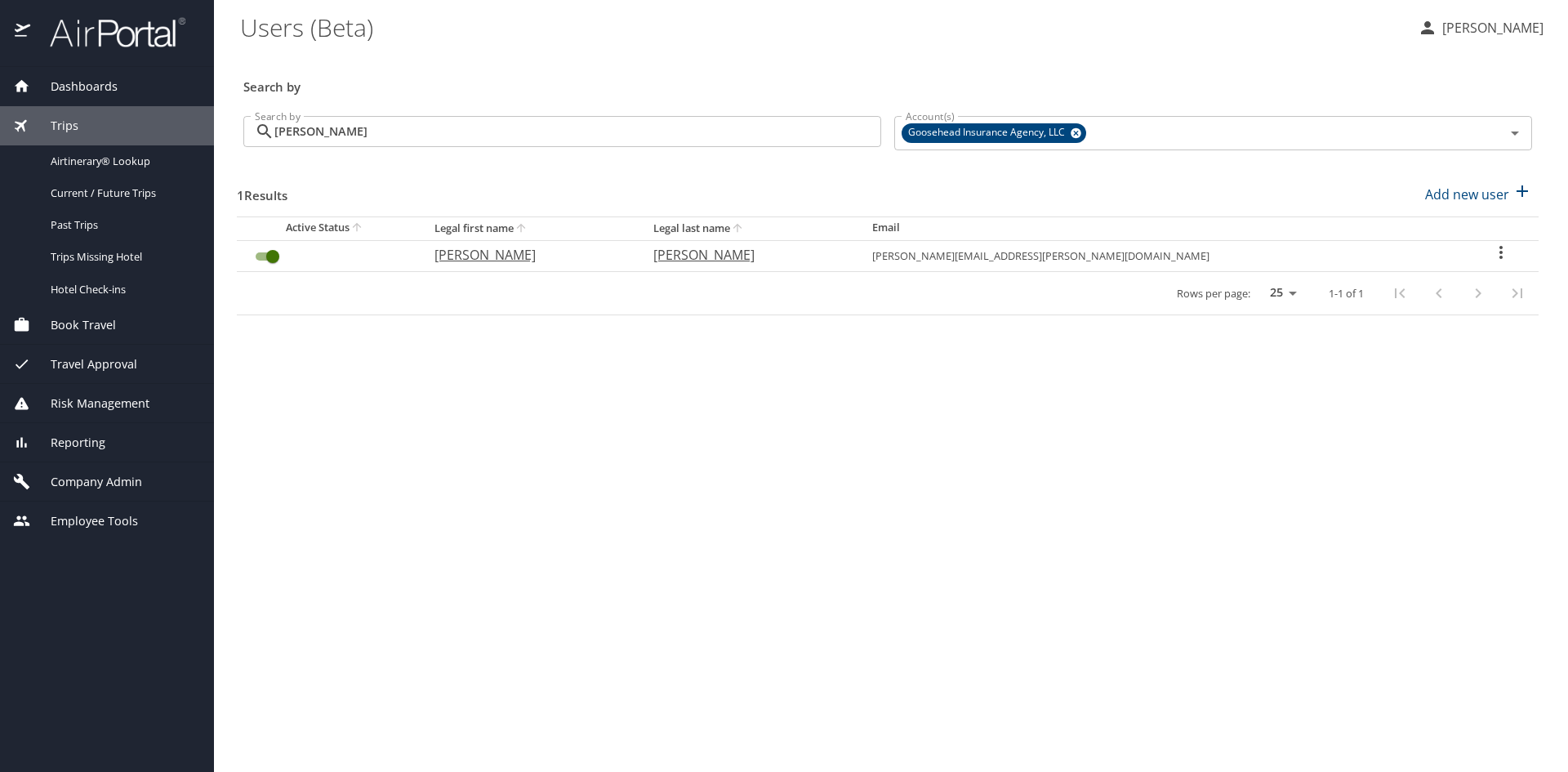
click at [83, 528] on span "Employee Tools" at bounding box center [84, 521] width 108 height 18
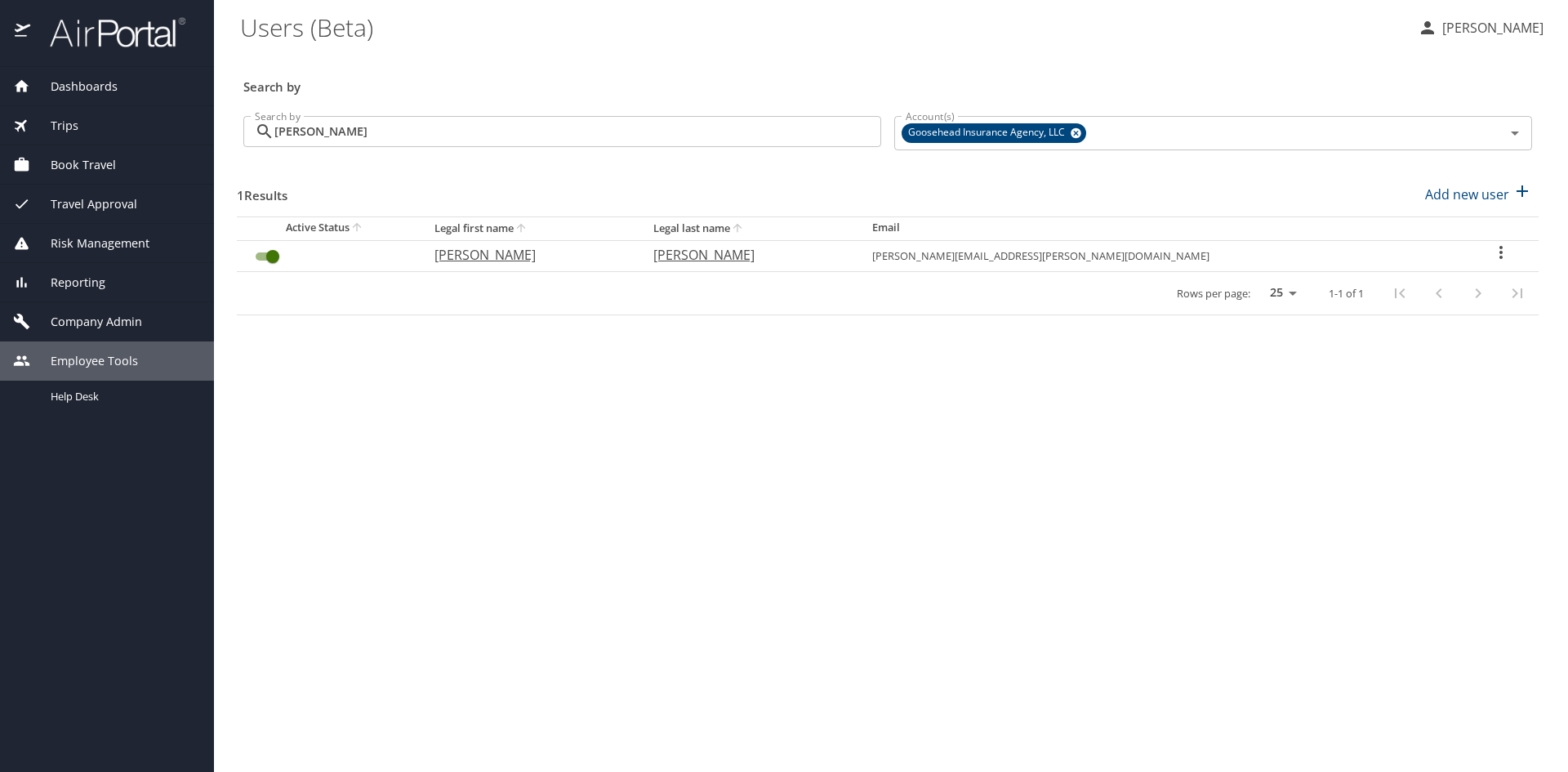
click at [132, 320] on span "Company Admin" at bounding box center [85, 322] width 112 height 18
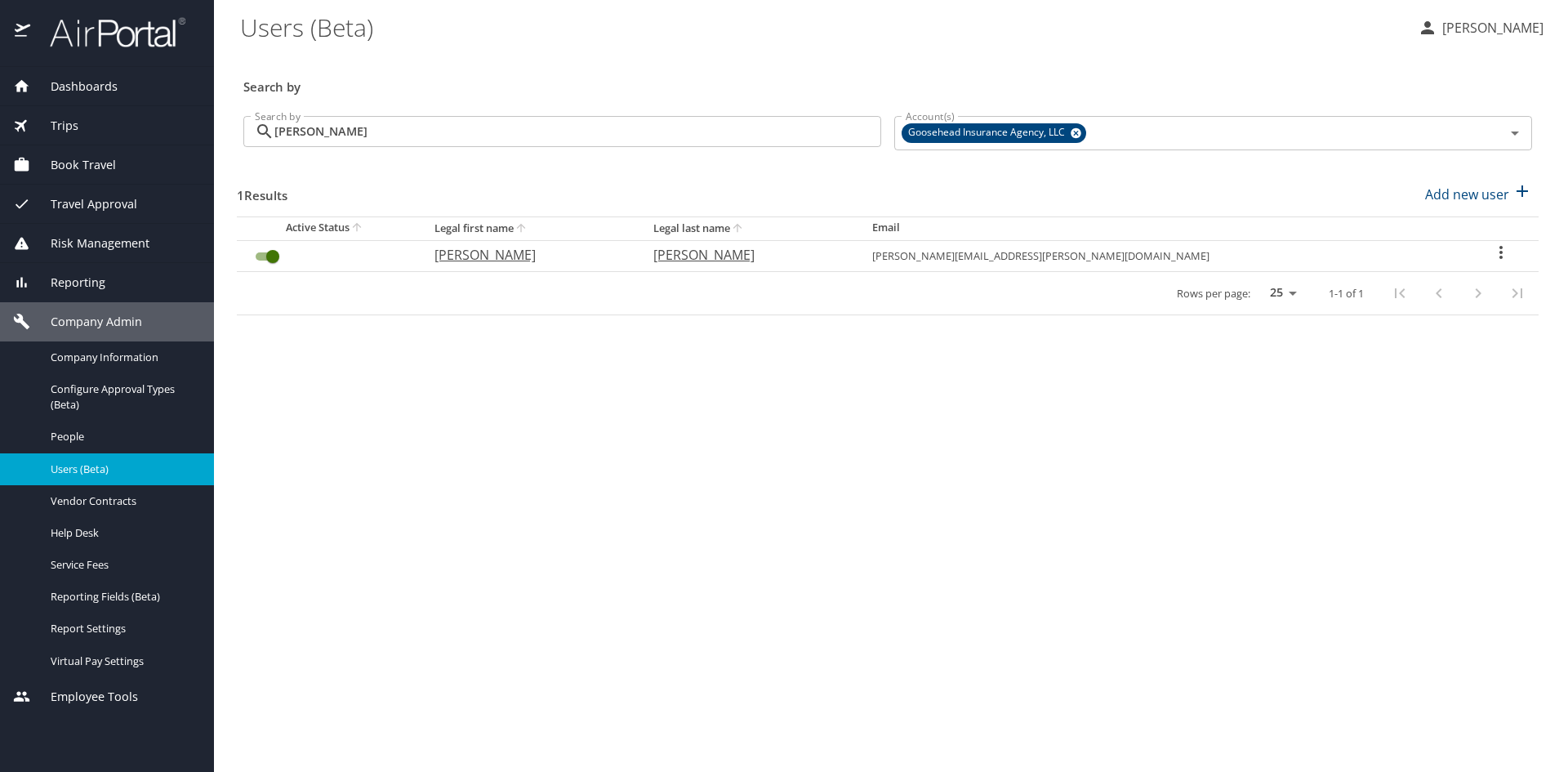
click at [85, 283] on span "Reporting" at bounding box center [67, 283] width 75 height 18
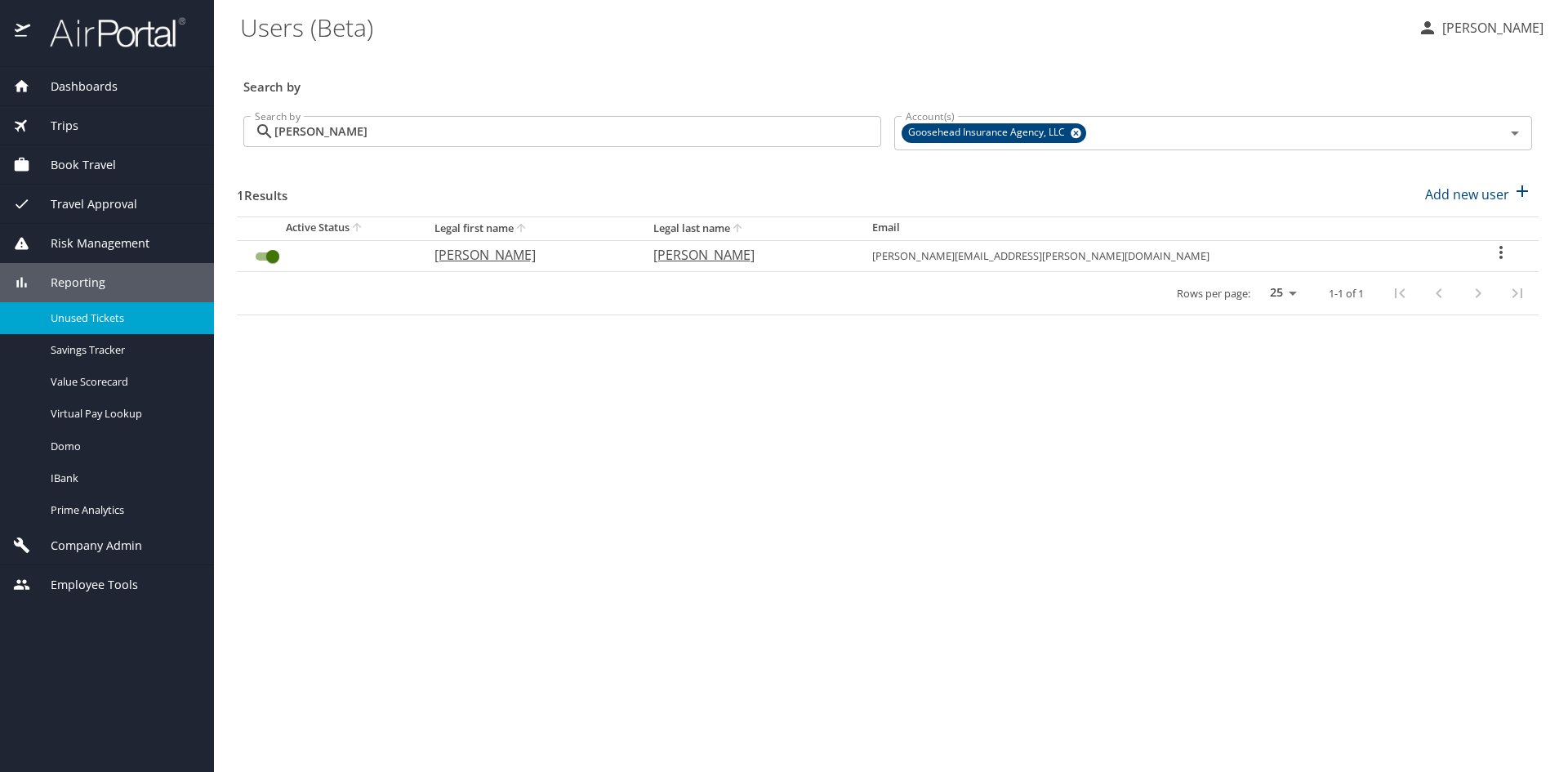
click at [75, 317] on span "Unused Tickets" at bounding box center [123, 317] width 144 height 15
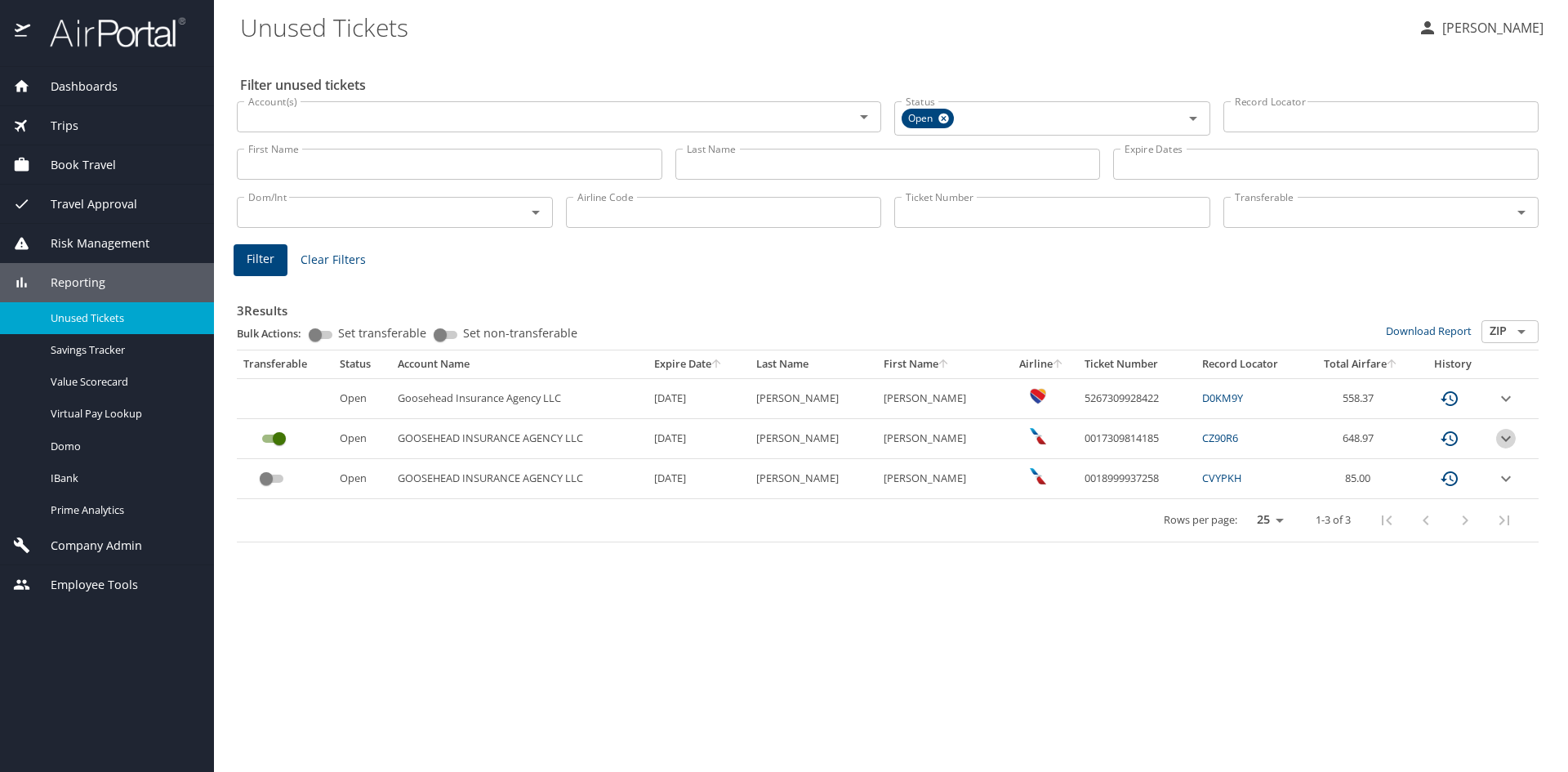
click at [1511, 408] on icon "expand row" at bounding box center [1506, 398] width 20 height 20
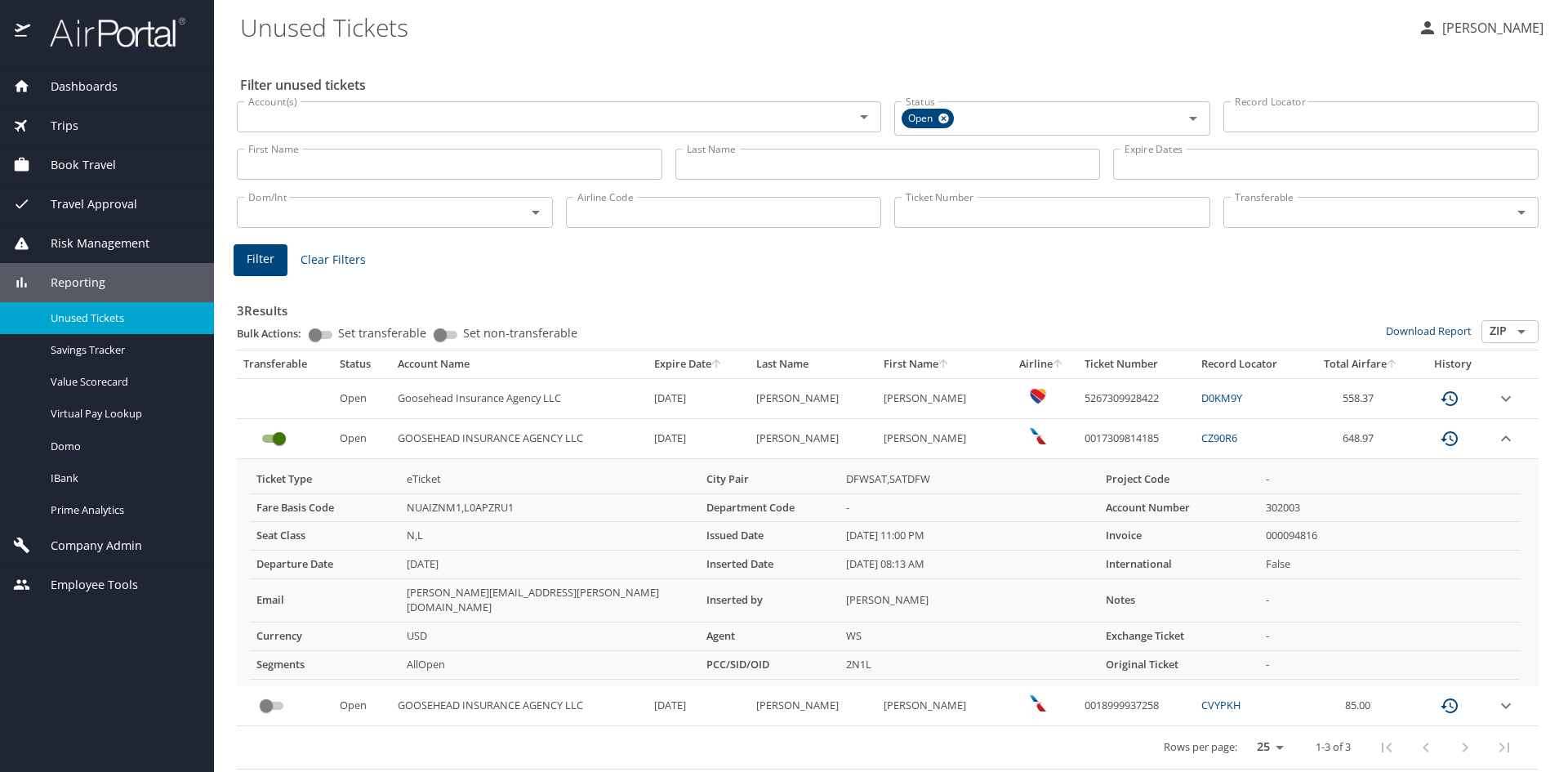
click at [1505, 401] on icon "expand row" at bounding box center [1506, 398] width 10 height 5
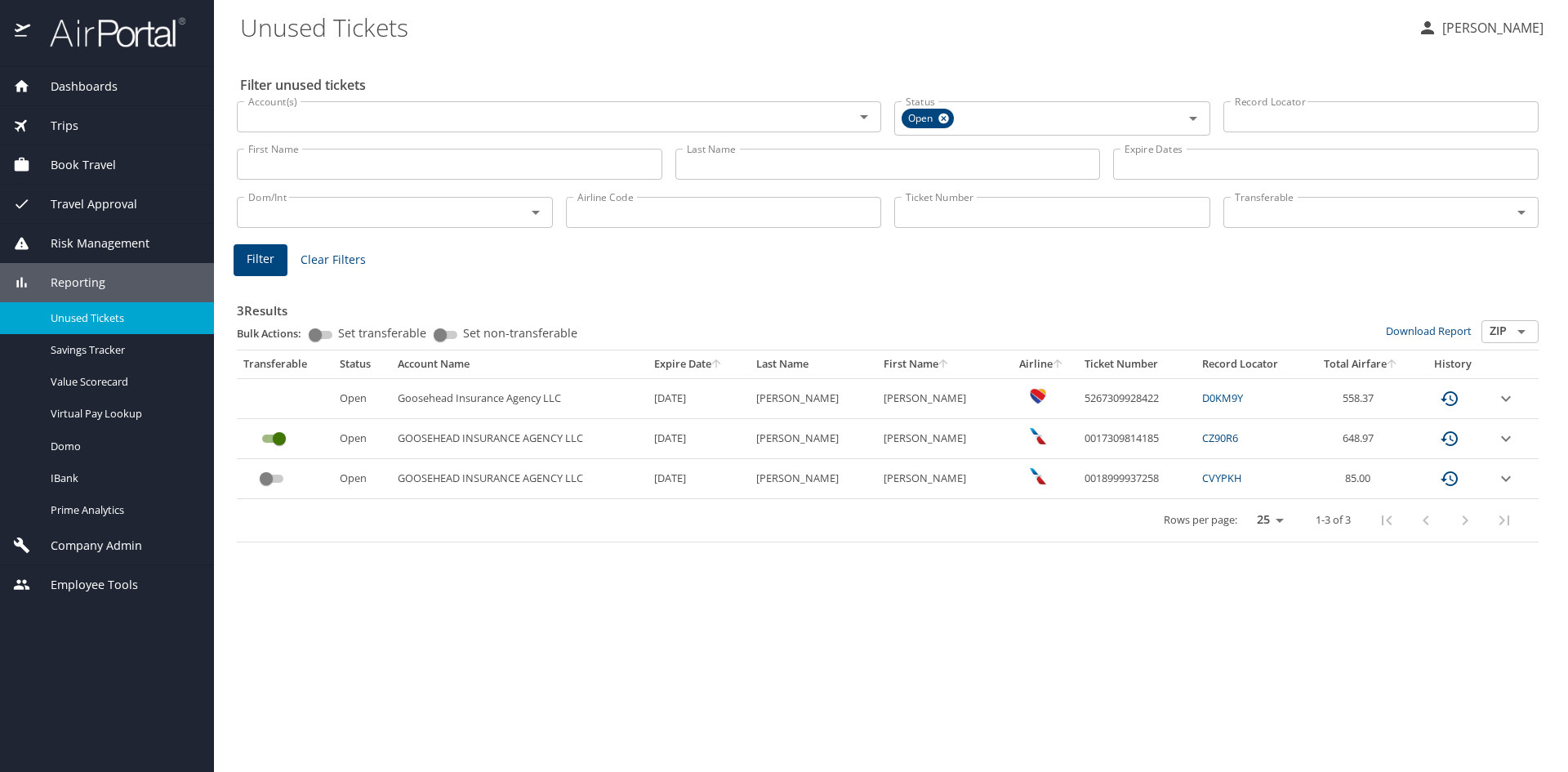
click at [1449, 408] on icon "custom pagination table" at bounding box center [1450, 398] width 20 height 20
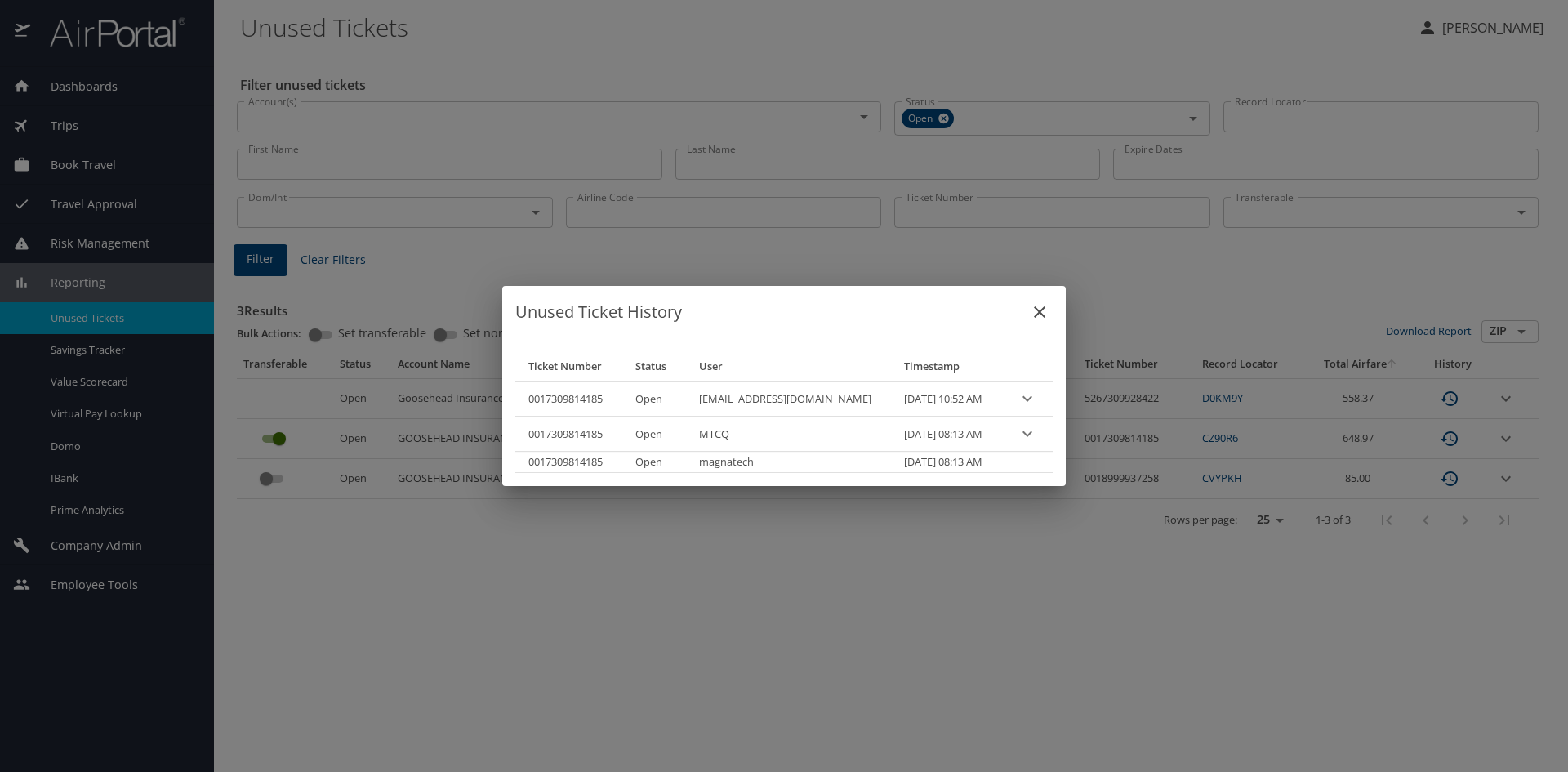
click at [1034, 311] on icon "close" at bounding box center [1040, 312] width 12 height 12
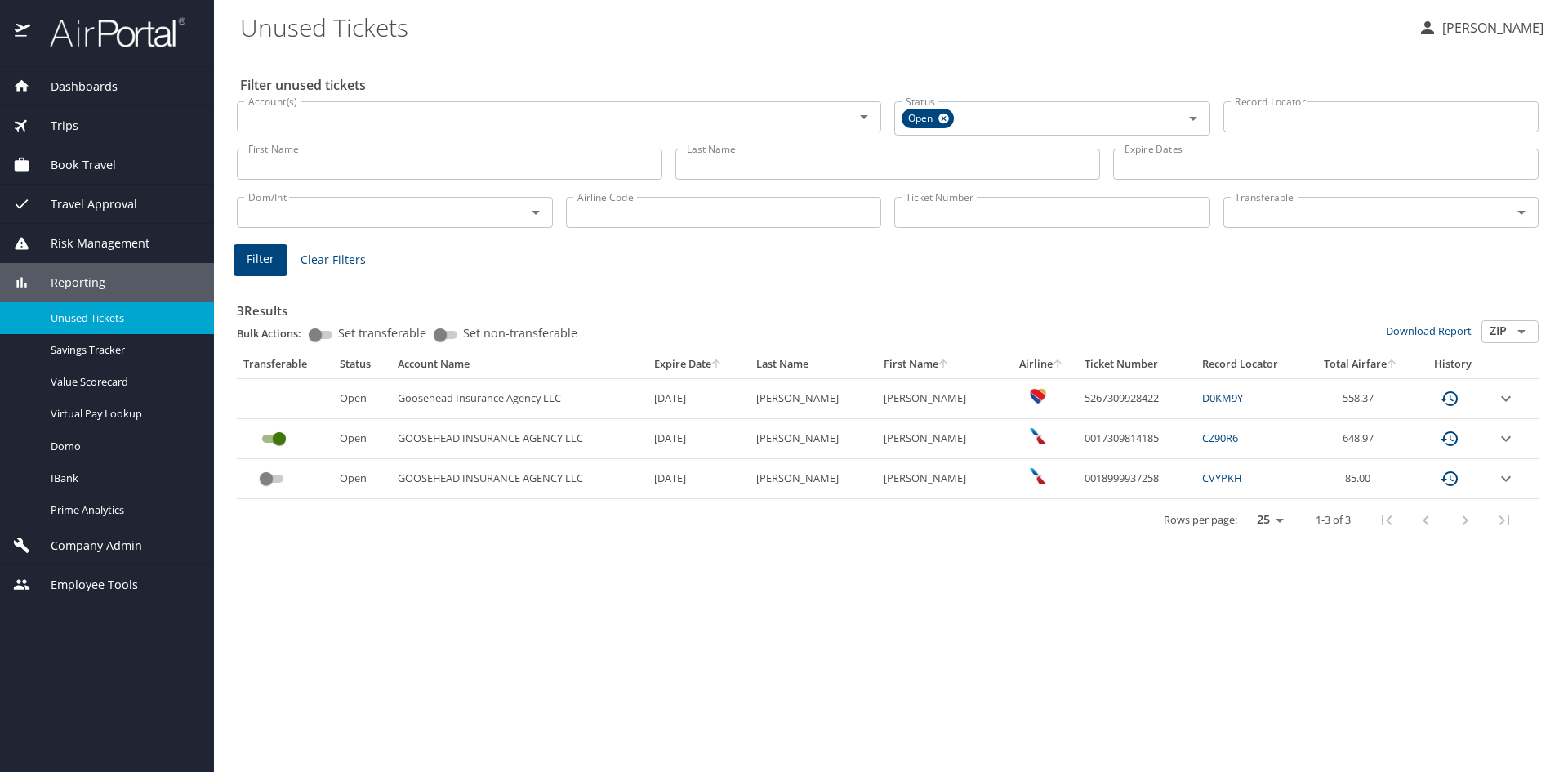
click at [1126, 293] on h3 "3 Results" at bounding box center [888, 306] width 1302 height 28
click at [1509, 408] on icon "expand row" at bounding box center [1506, 398] width 20 height 20
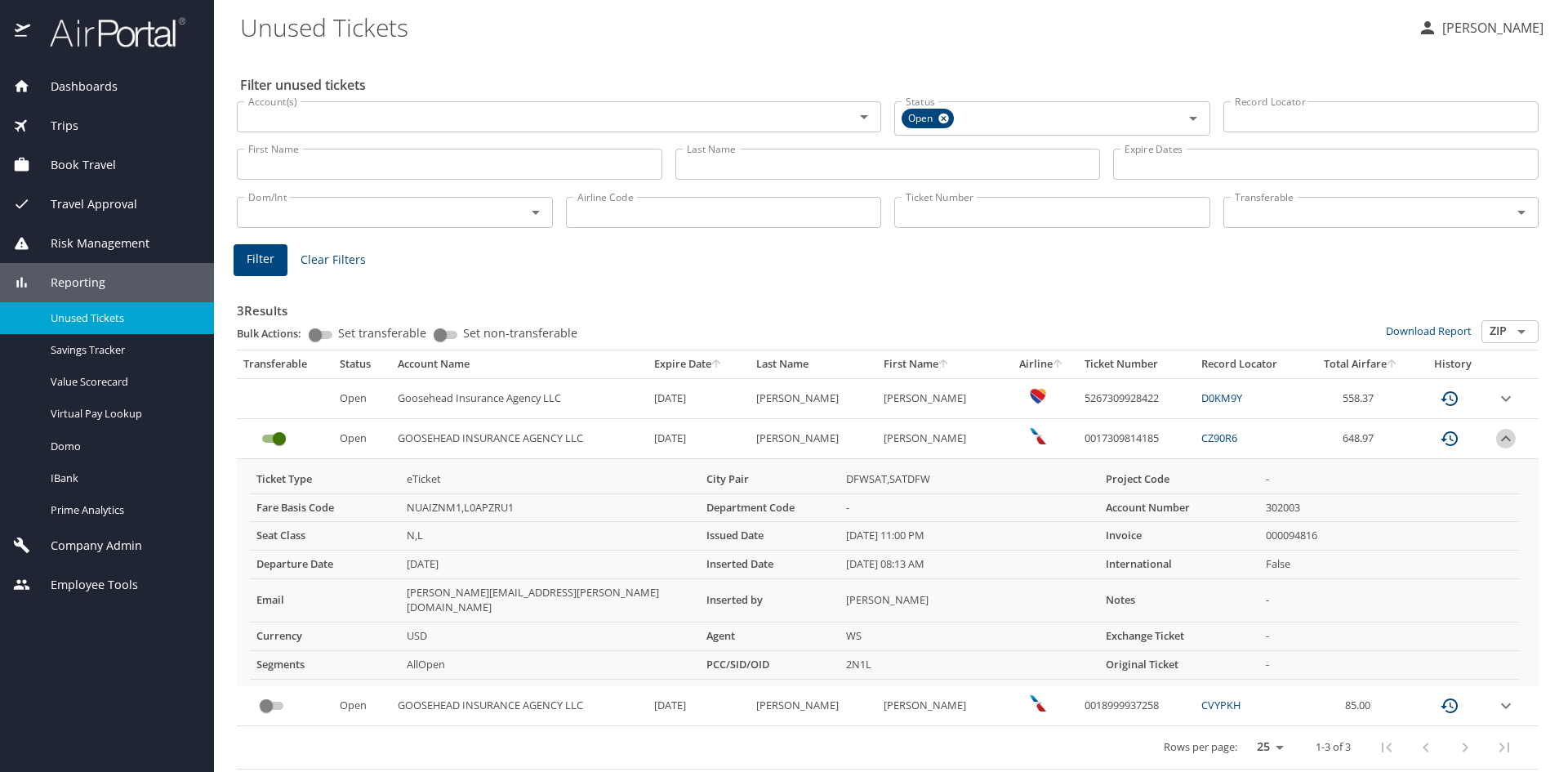
click at [1509, 401] on icon "expand row" at bounding box center [1506, 398] width 10 height 5
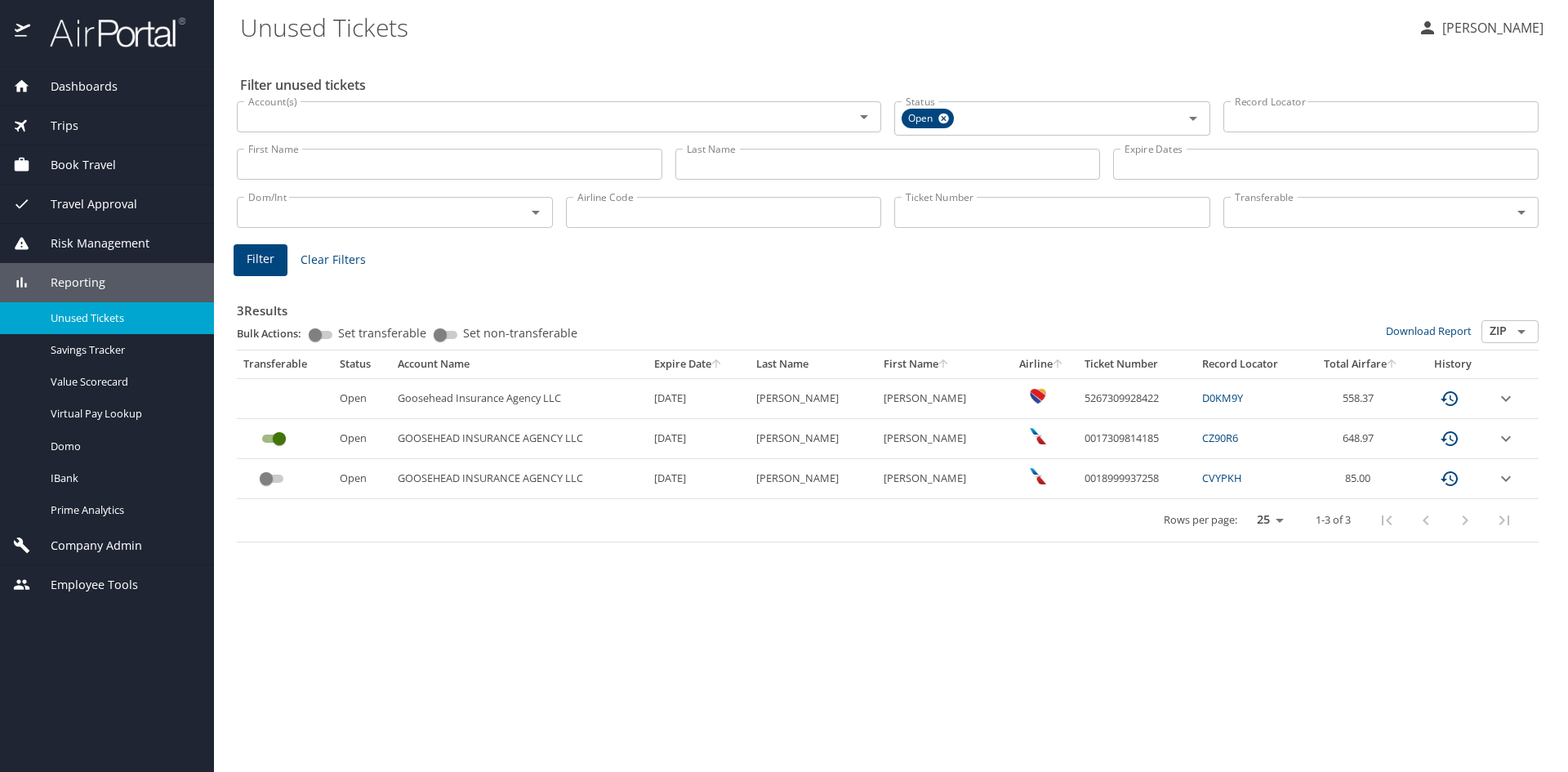
click at [648, 271] on div "3 Results Bulk Actions: Set transferable Set non-transferable Download Report Z…" at bounding box center [888, 407] width 1315 height 283
click at [400, 665] on div "Filter unused tickets Account(s) Account(s) Status Open Status Record Locator R…" at bounding box center [891, 411] width 1302 height 719
